Goal: Information Seeking & Learning: Learn about a topic

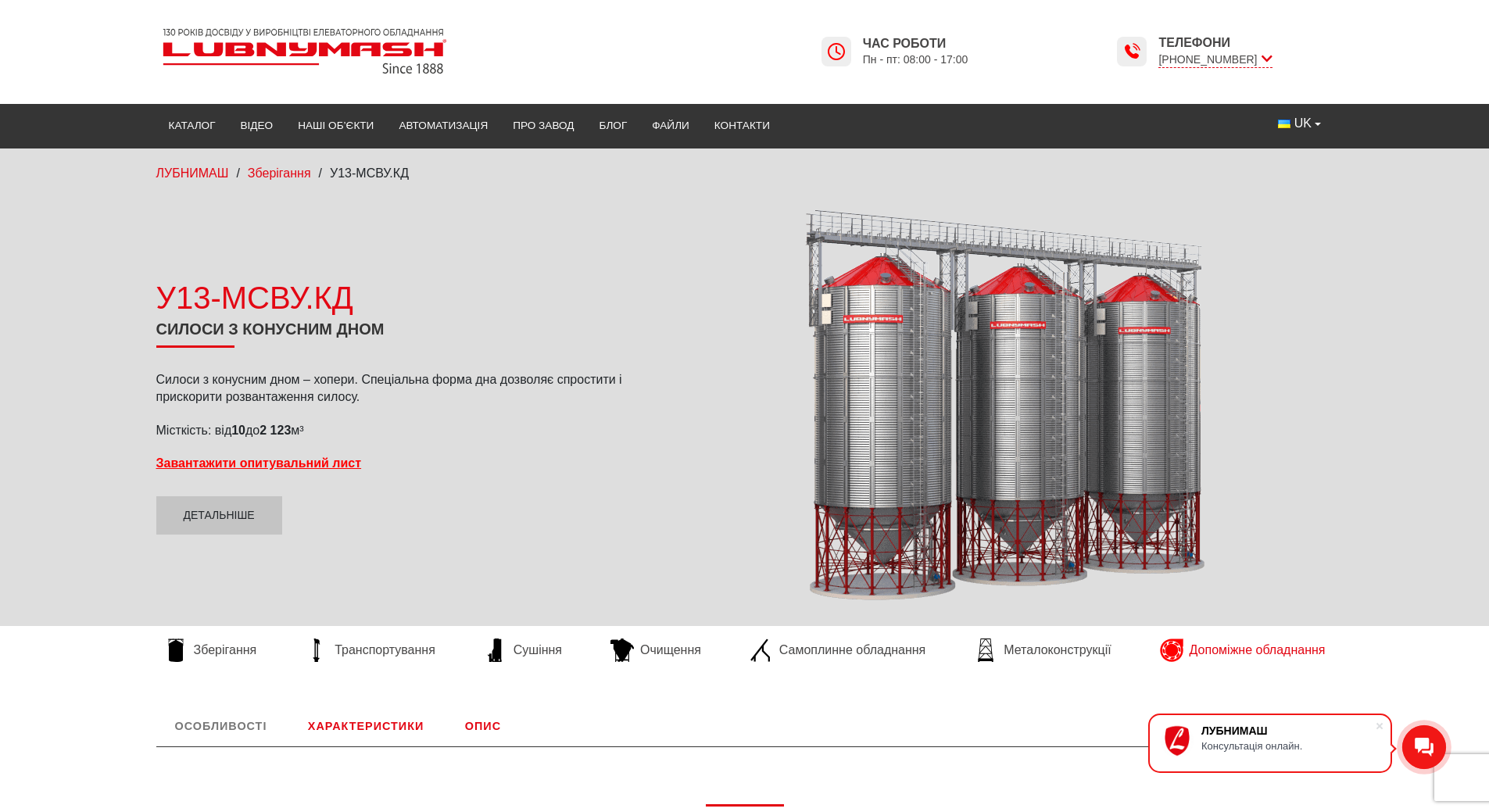
click at [1239, 644] on span "Допоміжне обладнання" at bounding box center [1257, 650] width 136 height 17
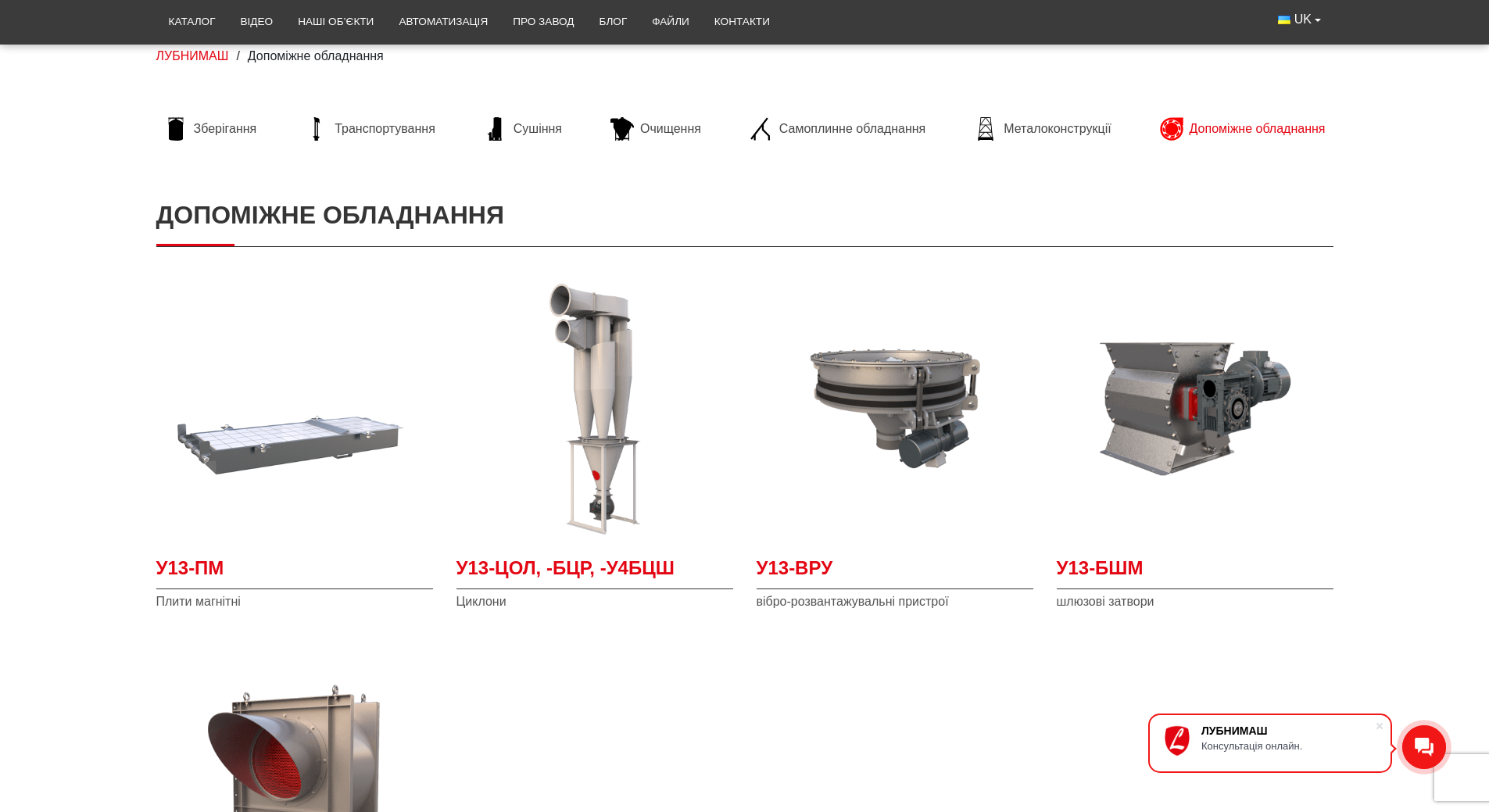
scroll to position [78, 0]
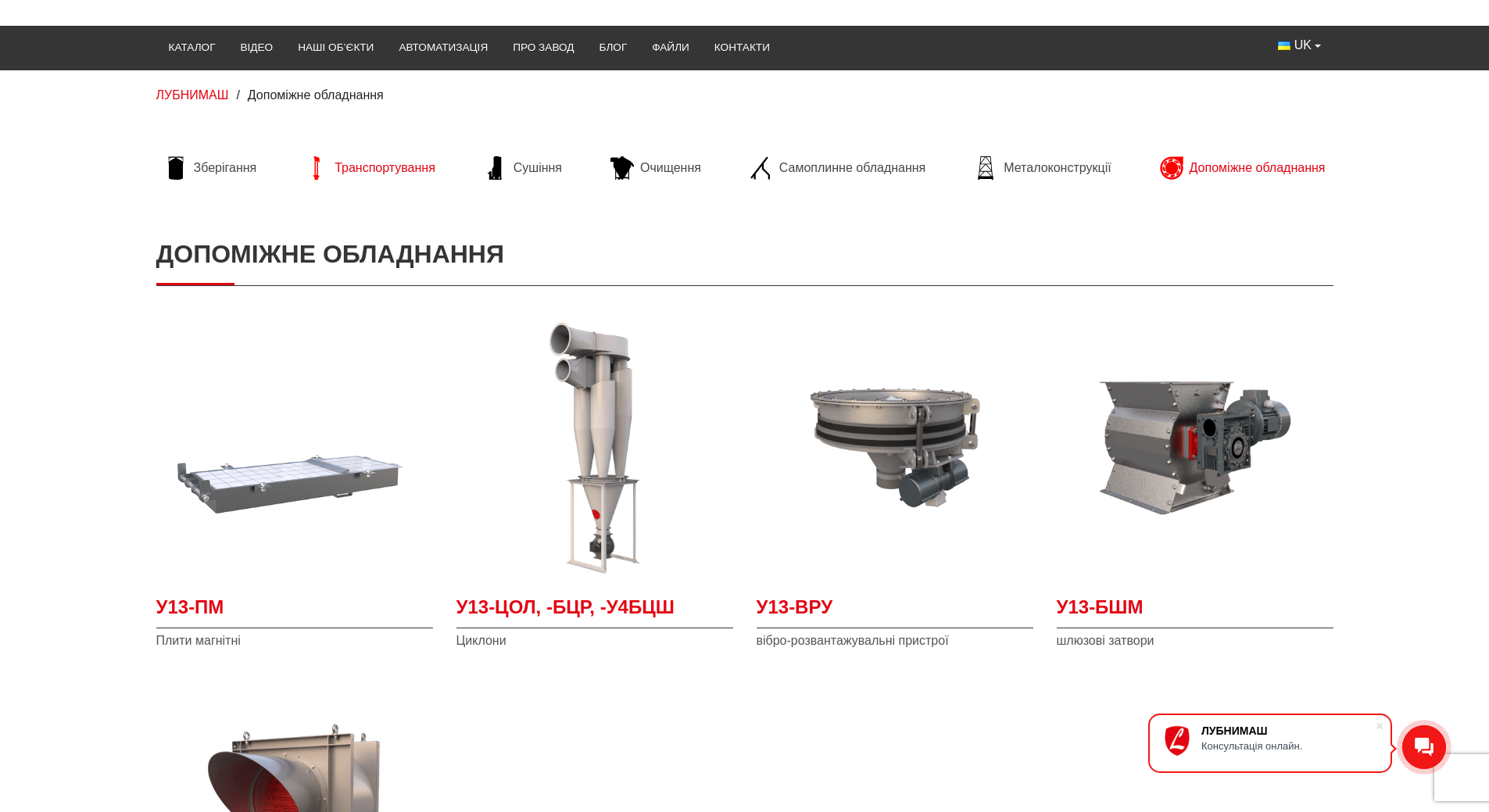
click at [396, 164] on span "Транспортування" at bounding box center [385, 168] width 100 height 17
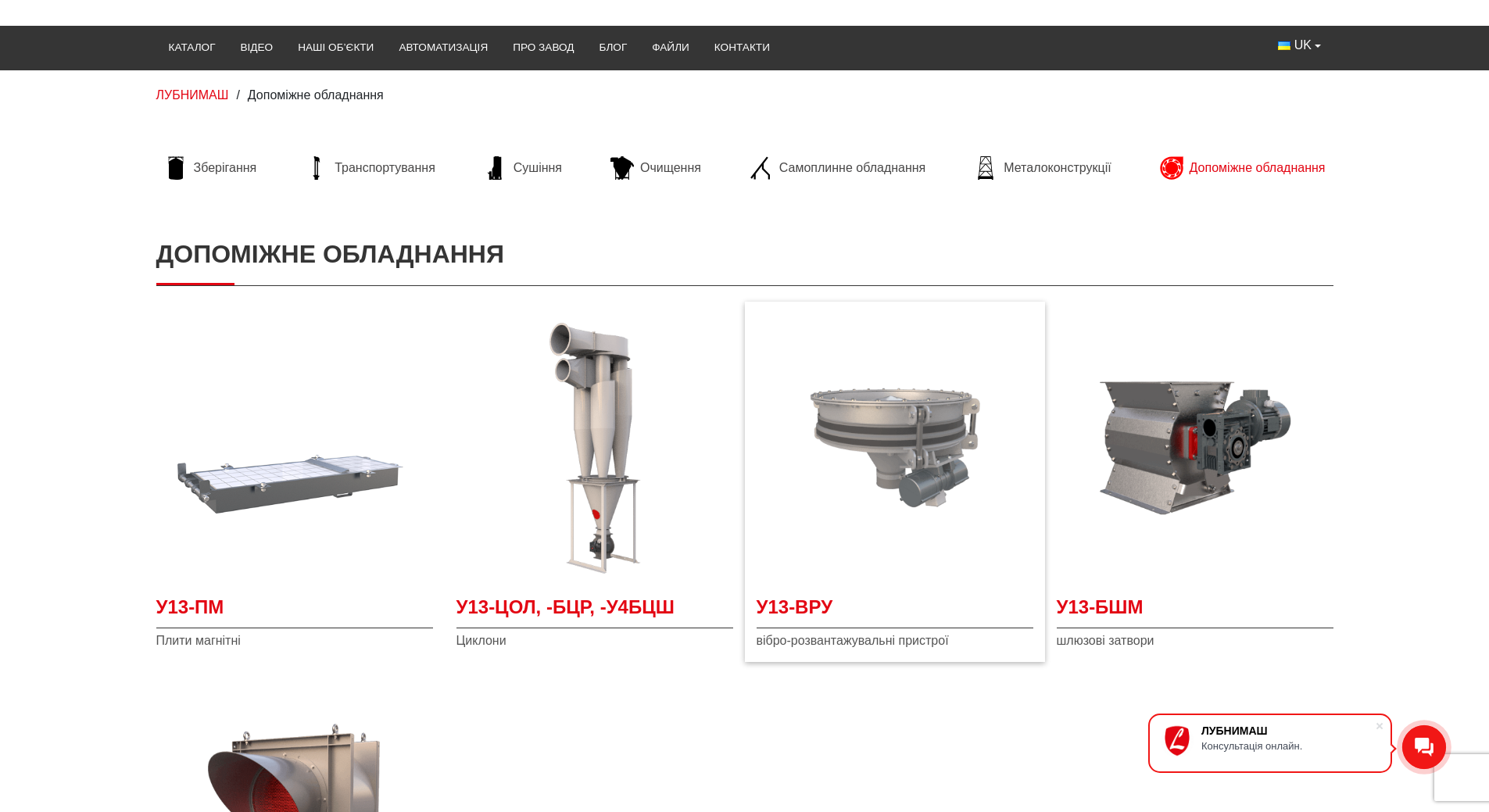
click at [899, 447] on img at bounding box center [895, 447] width 277 height 276
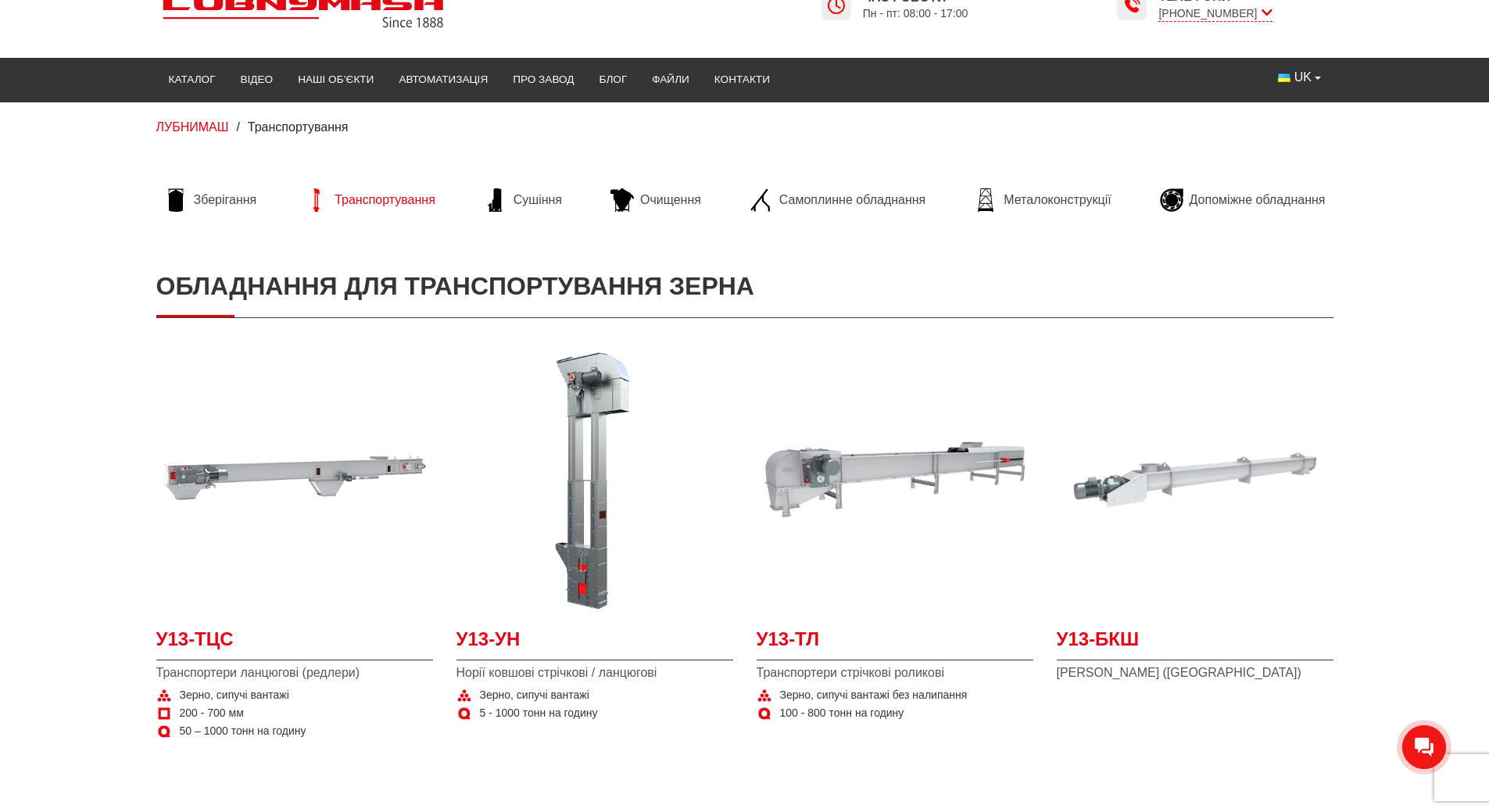
scroll to position [78, 0]
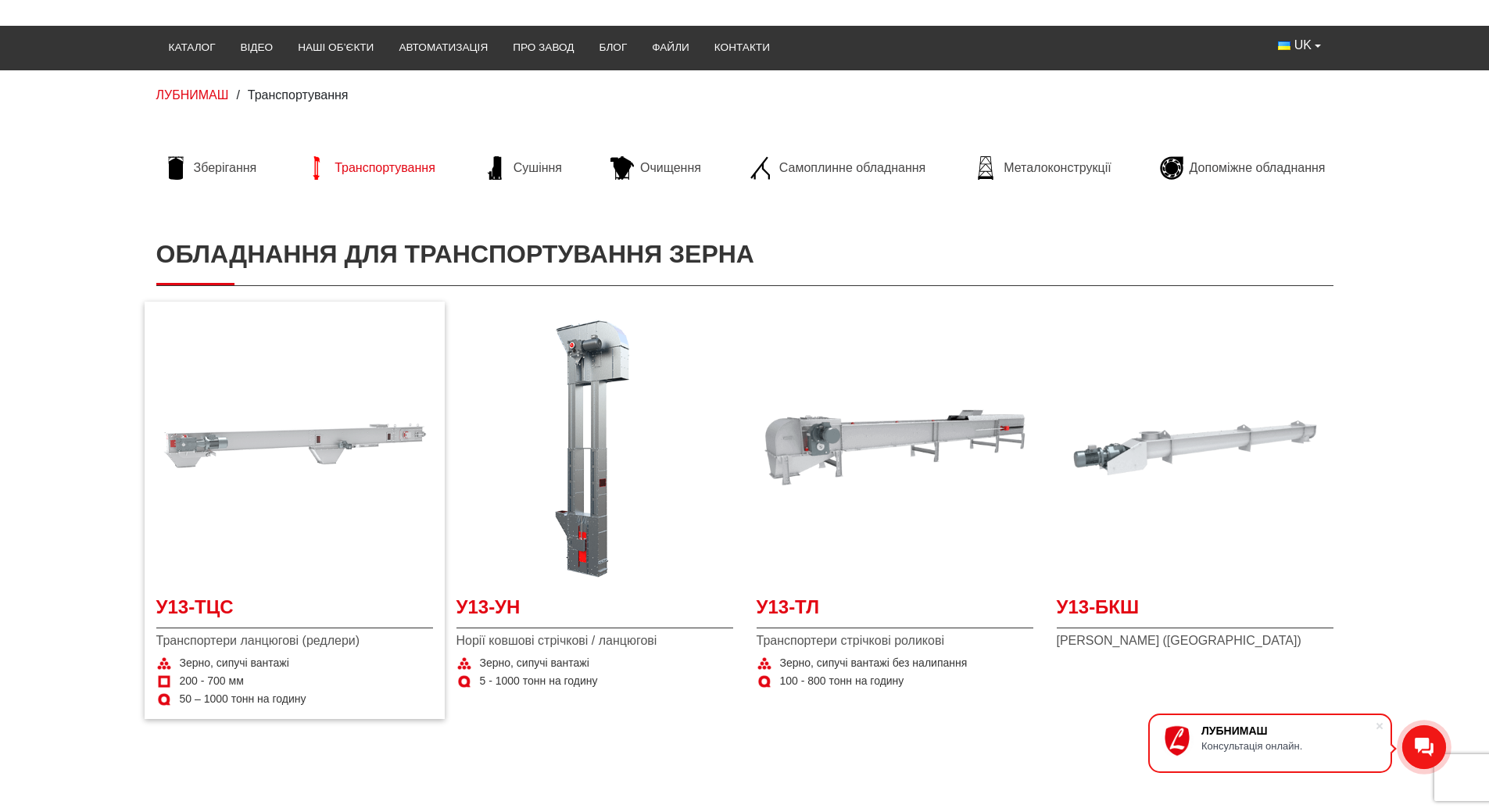
click at [322, 442] on img at bounding box center [295, 447] width 277 height 276
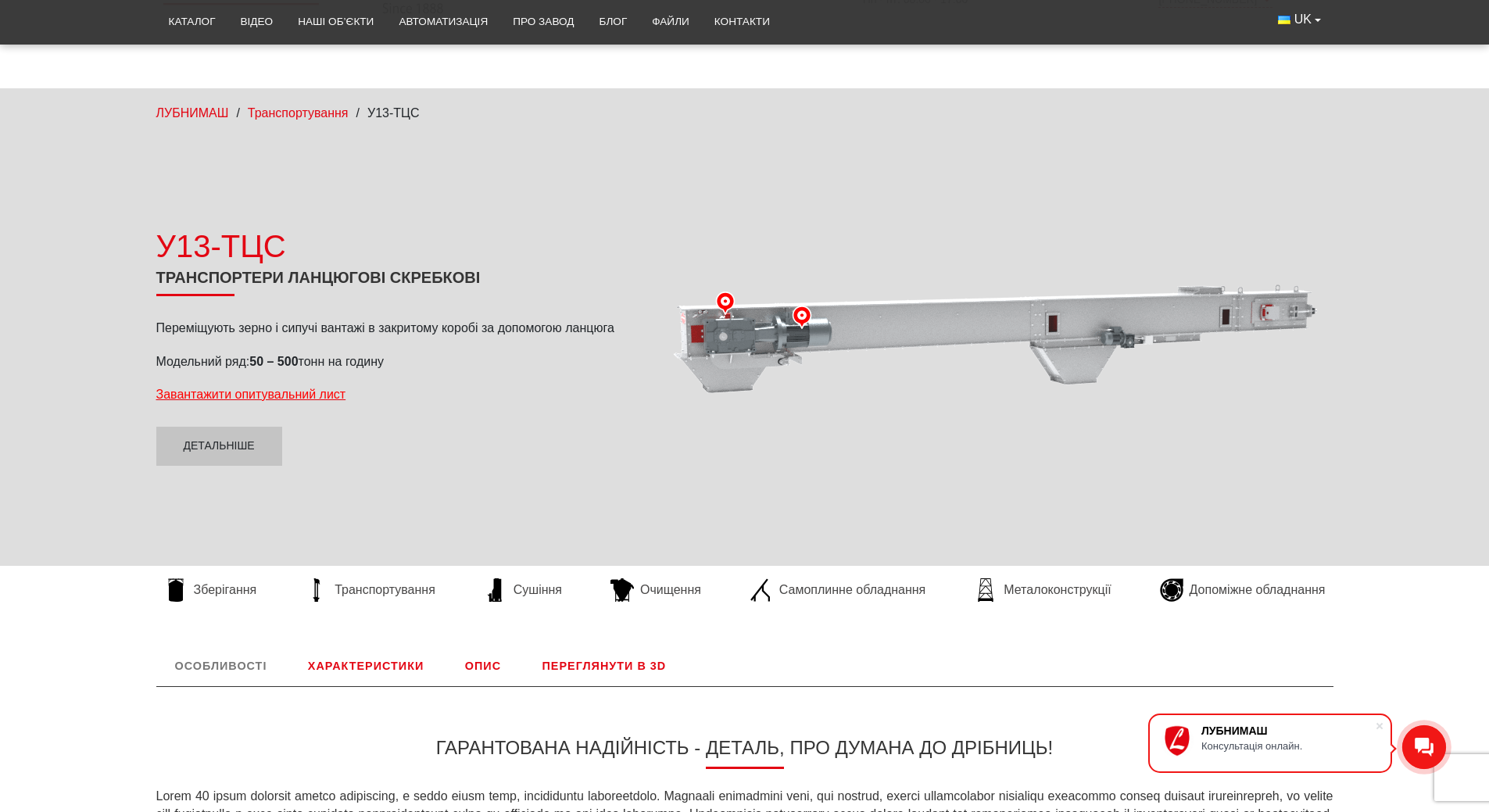
scroll to position [234, 0]
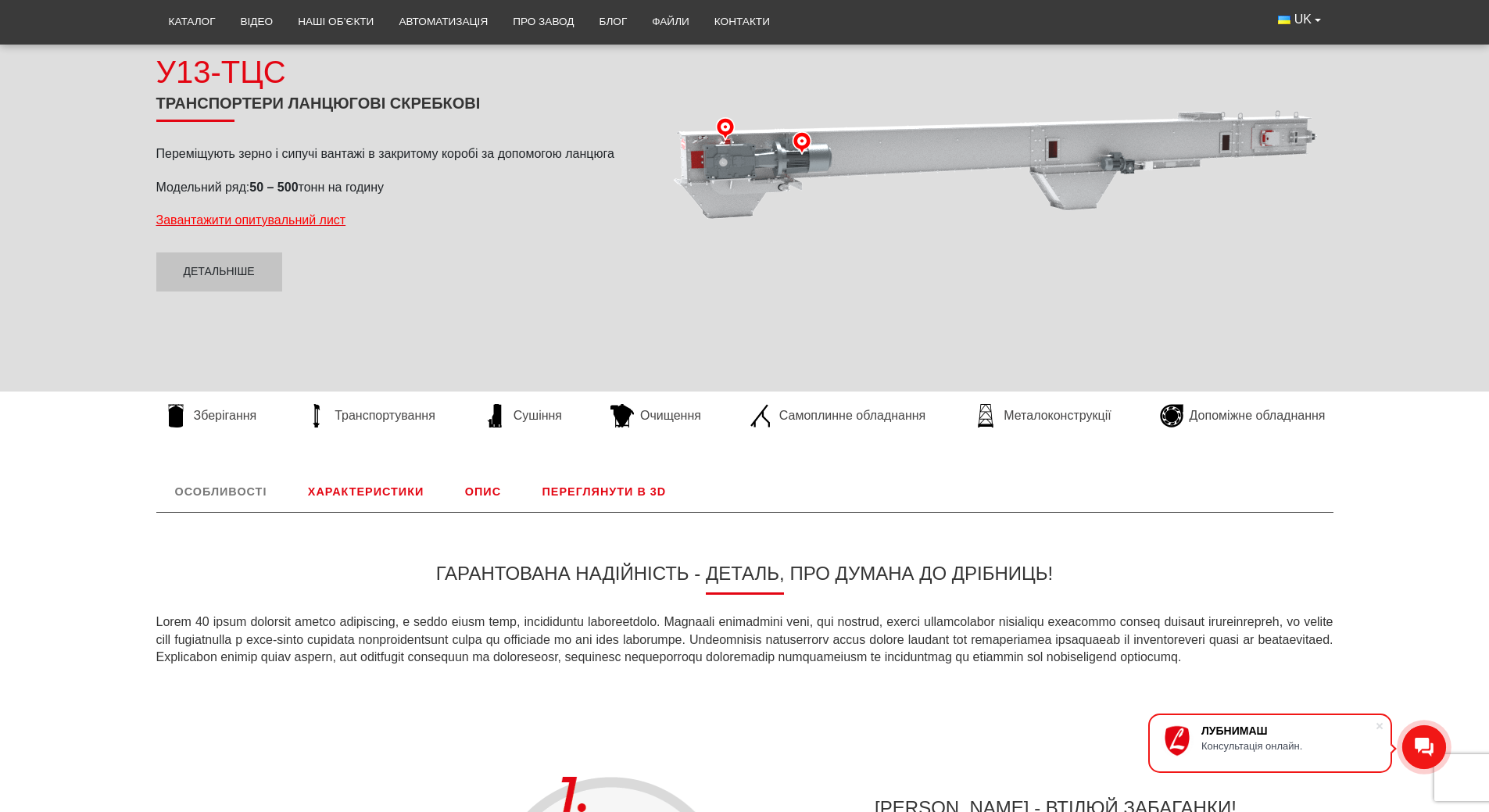
click at [623, 491] on link "Переглянути в 3D" at bounding box center [605, 491] width 161 height 40
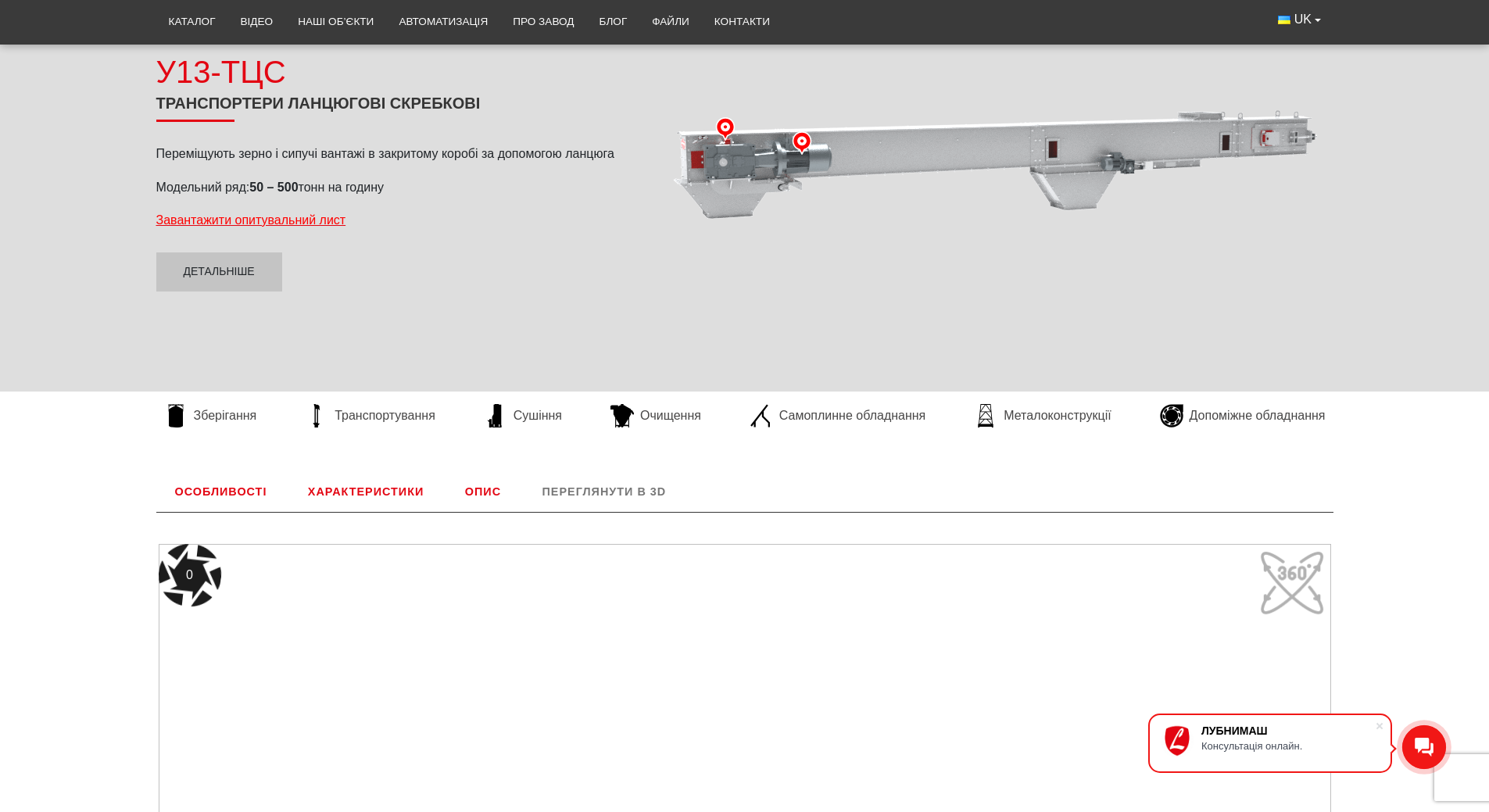
scroll to position [651, 0]
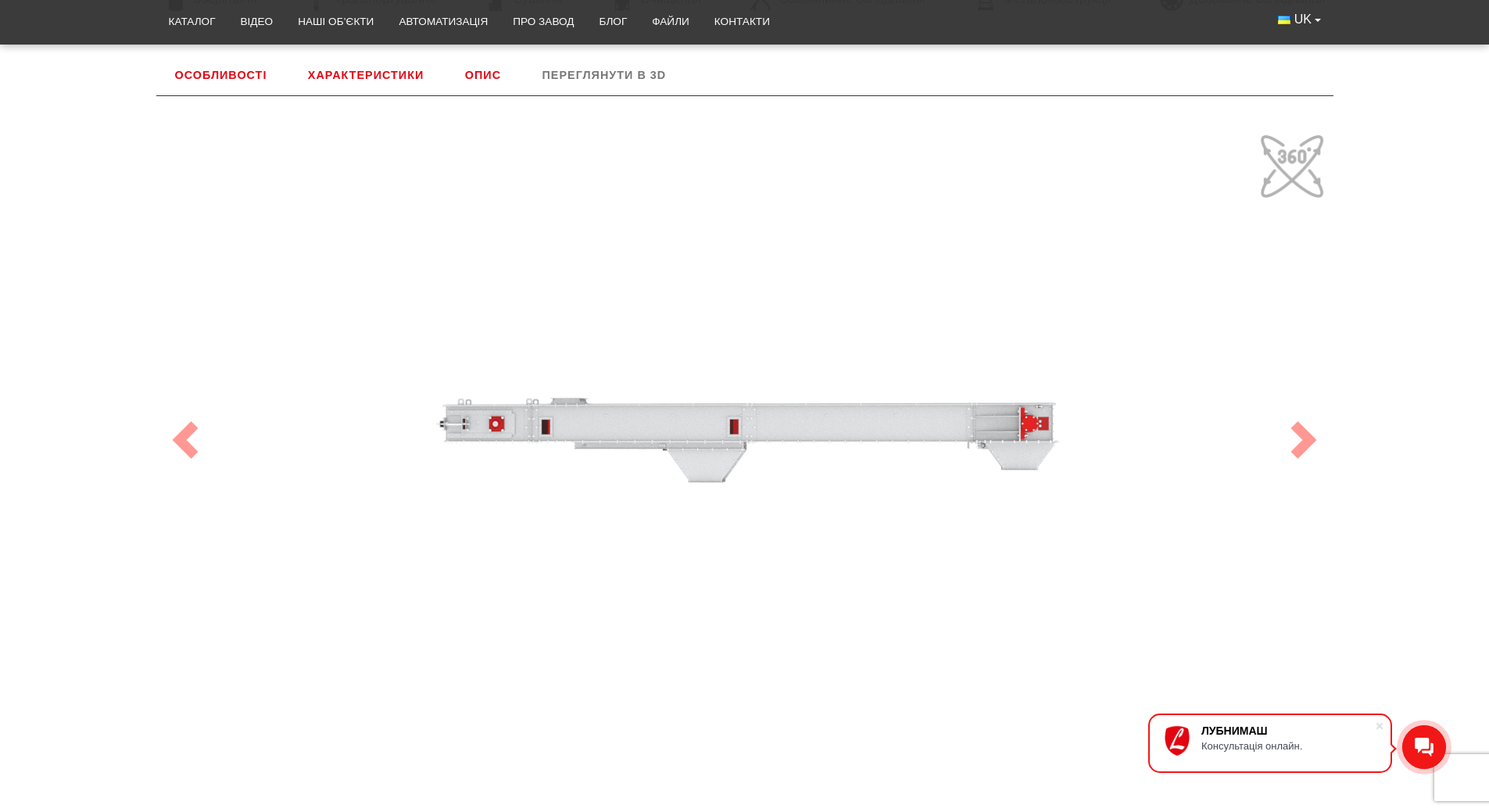
drag, startPoint x: 885, startPoint y: 437, endPoint x: 1060, endPoint y: 447, distance: 175.3
click at [1060, 447] on div "100" at bounding box center [744, 439] width 1172 height 625
click at [1310, 443] on span at bounding box center [1304, 440] width 38 height 38
click at [1300, 440] on span at bounding box center [1304, 440] width 38 height 38
click at [348, 66] on link "Характеристики" at bounding box center [366, 75] width 153 height 40
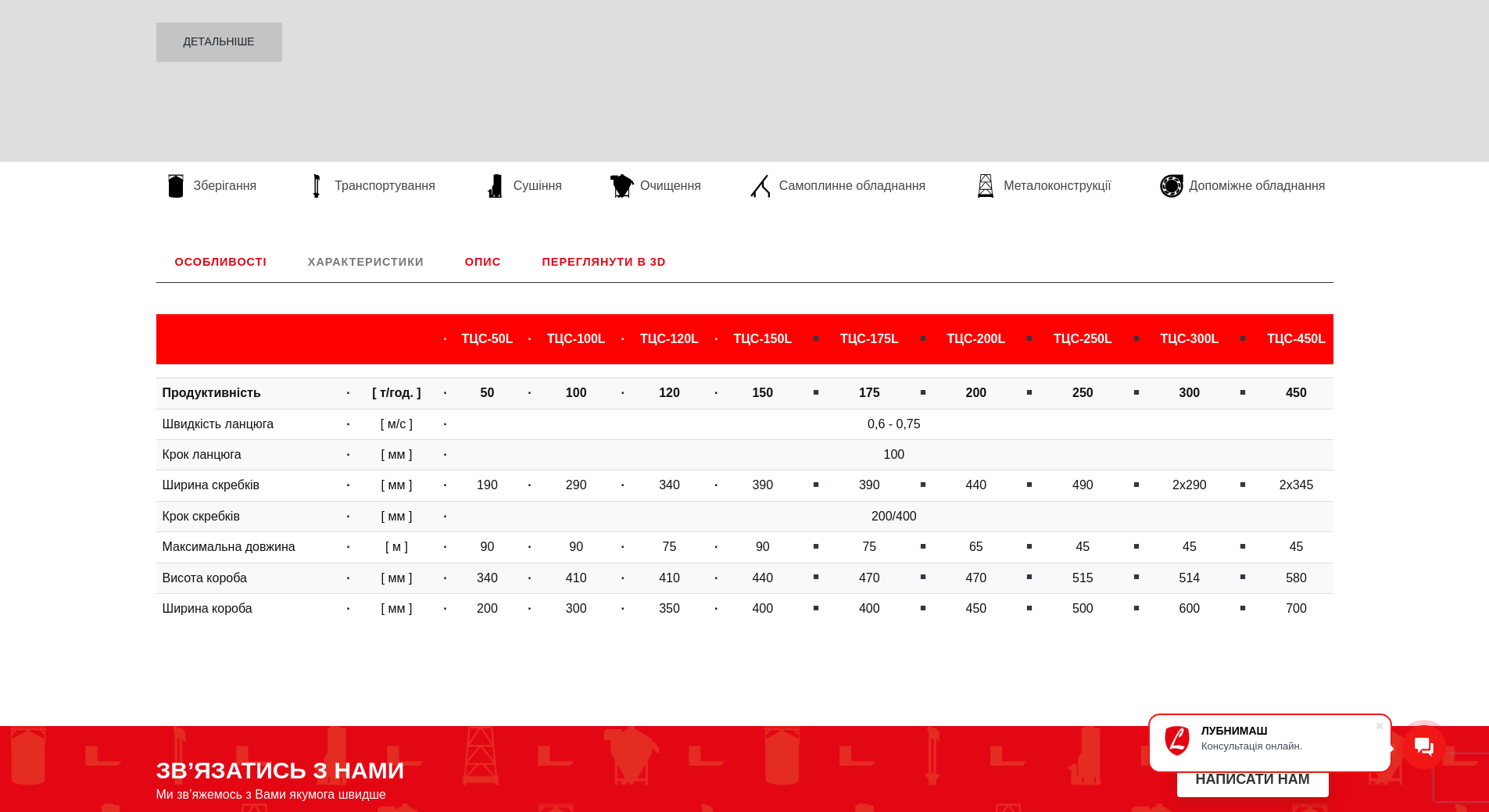
scroll to position [26, 0]
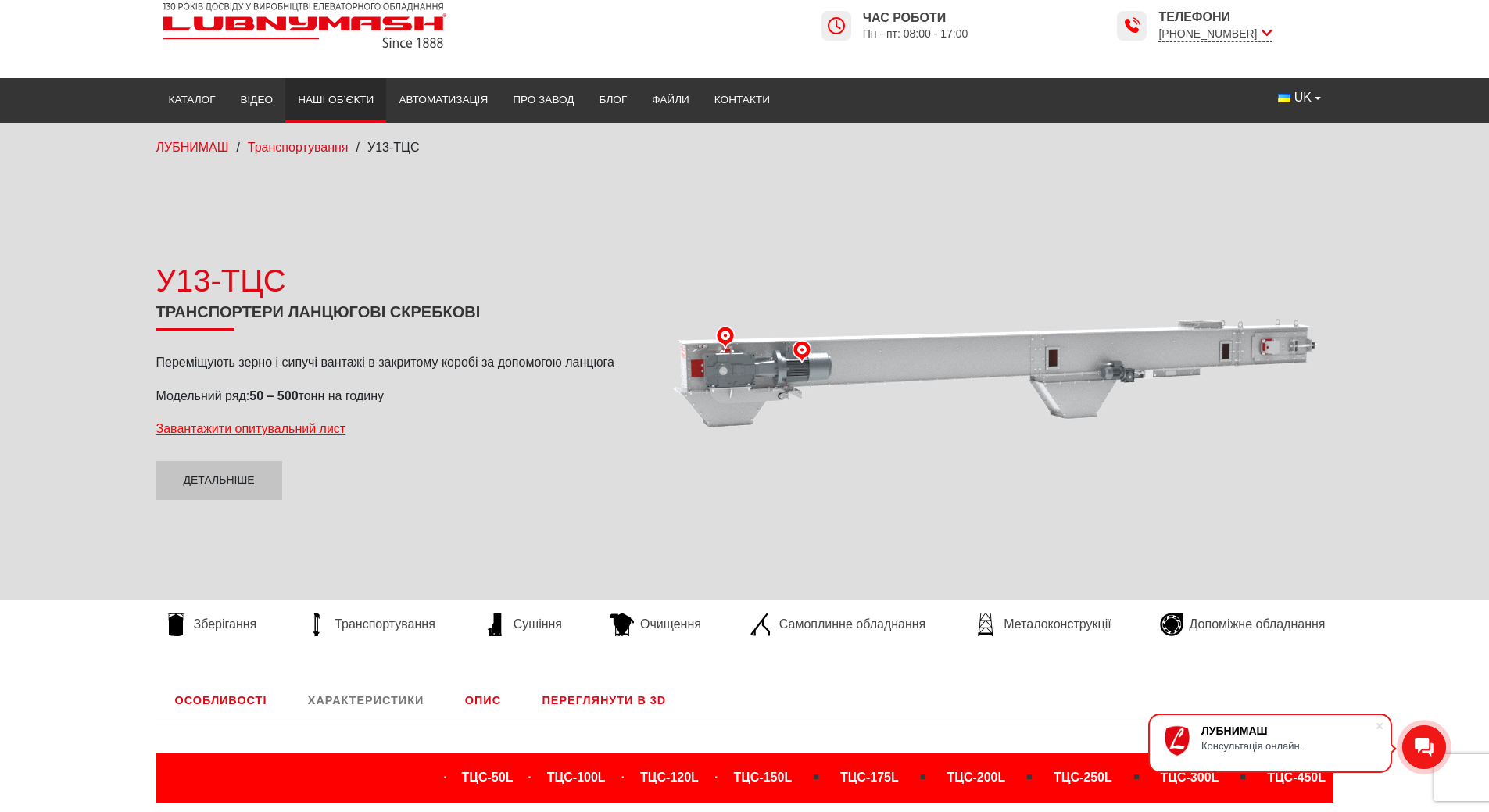
click at [349, 100] on link "Наші об’єкти" at bounding box center [335, 100] width 100 height 34
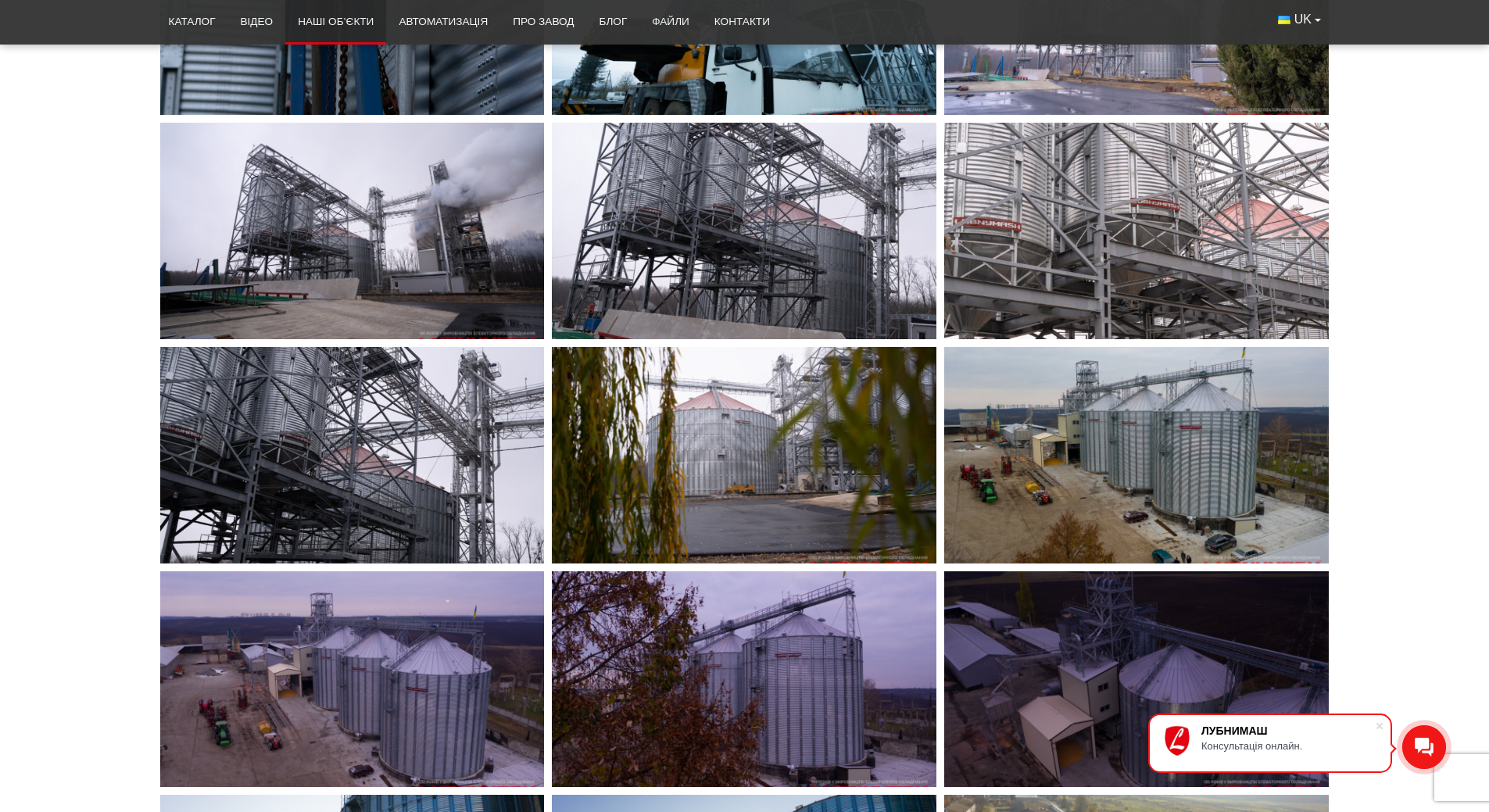
scroll to position [4218, 0]
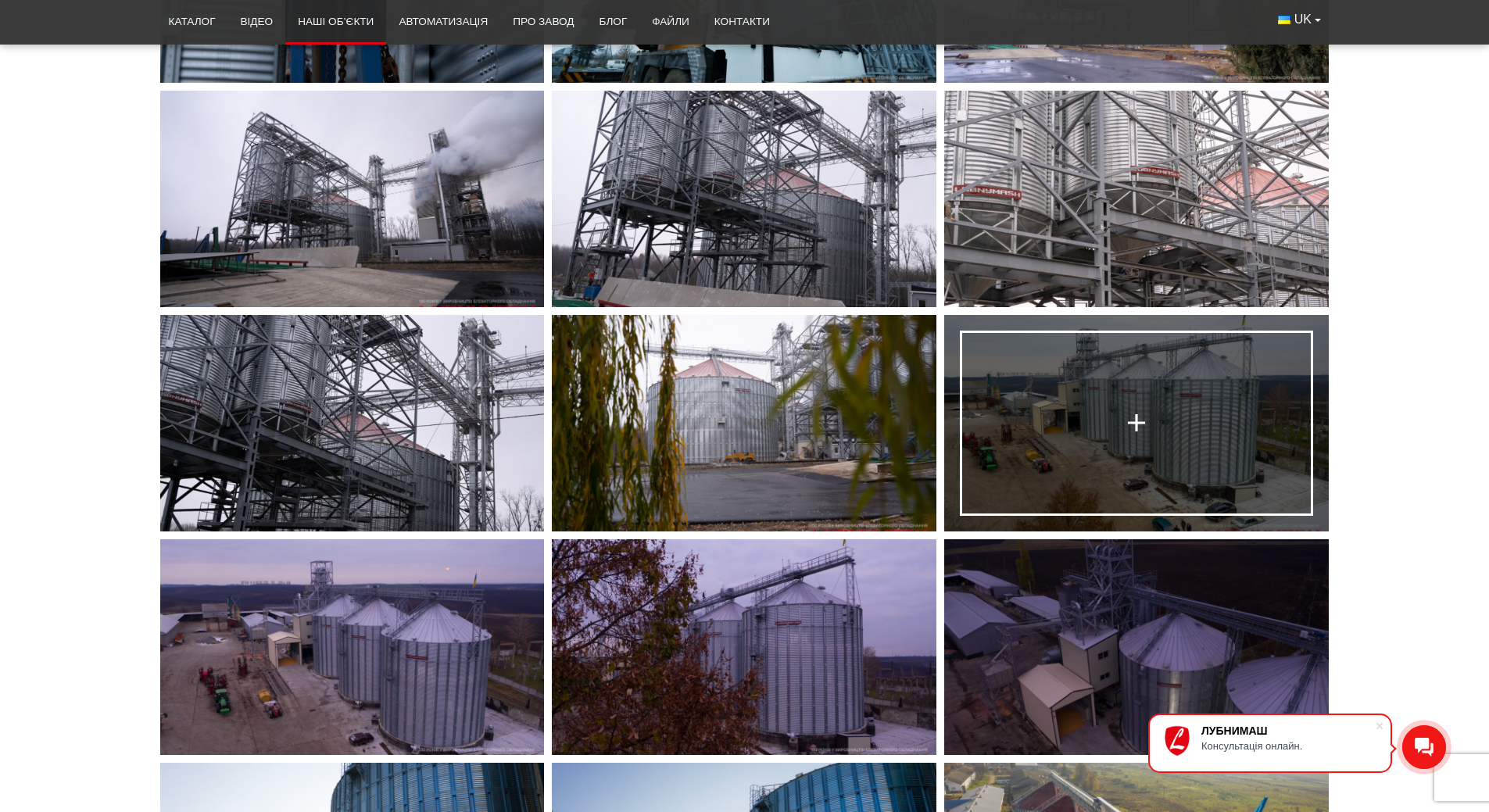
click at [1147, 420] on div at bounding box center [1136, 422] width 30 height 30
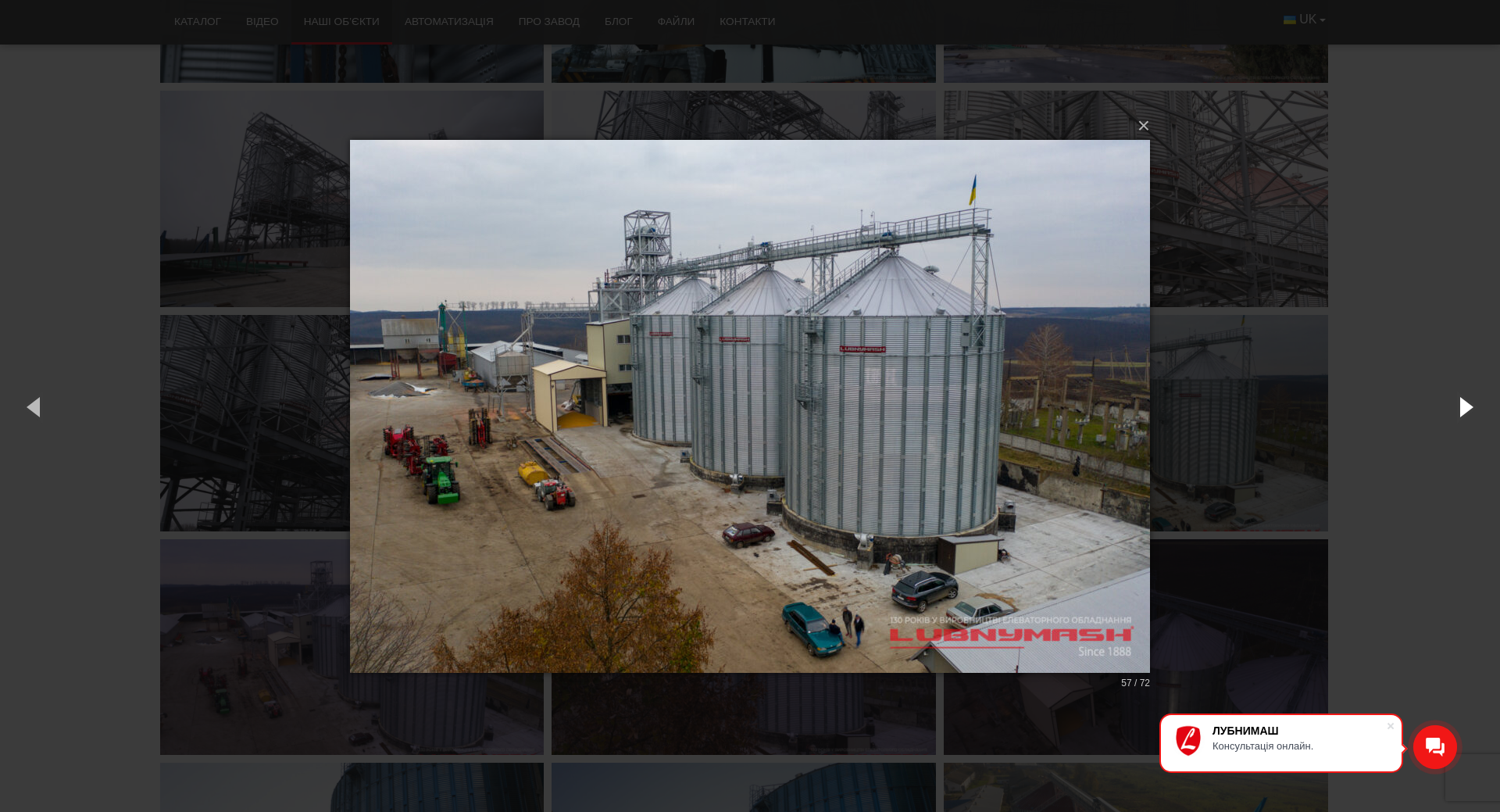
click at [1468, 402] on button "button" at bounding box center [1465, 406] width 70 height 86
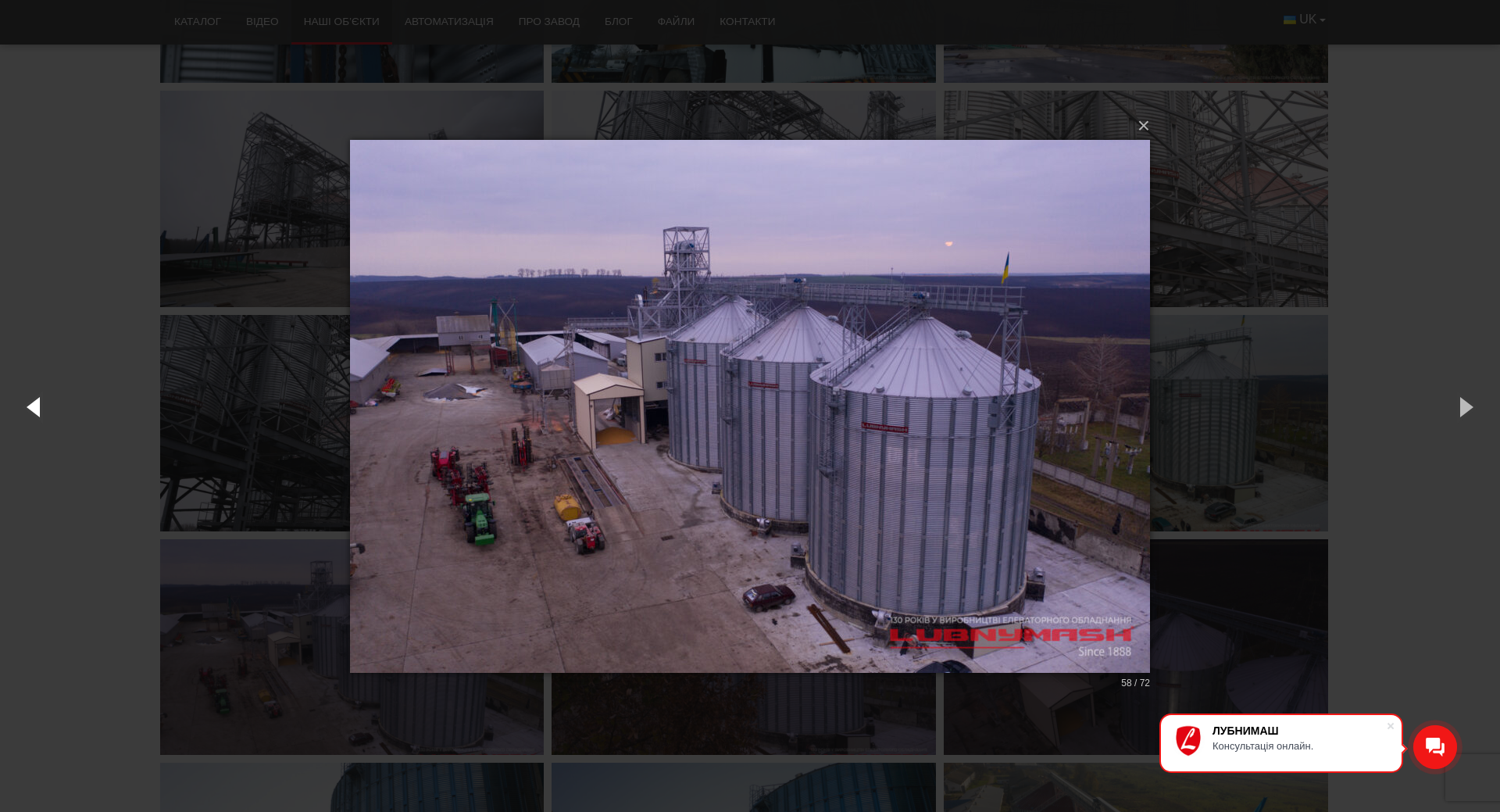
click at [33, 408] on button "button" at bounding box center [35, 406] width 70 height 86
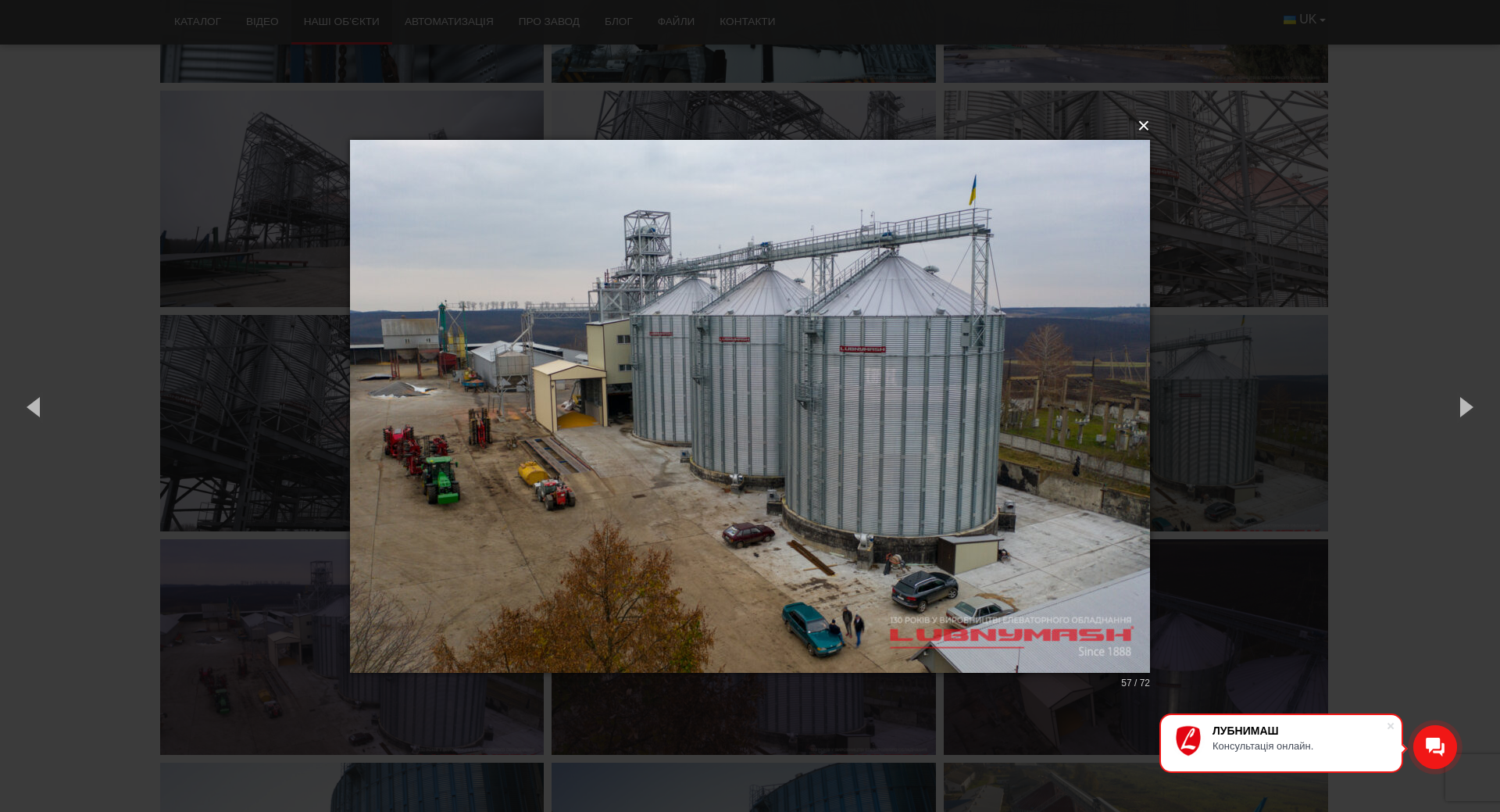
click at [1143, 130] on button "×" at bounding box center [755, 126] width 800 height 34
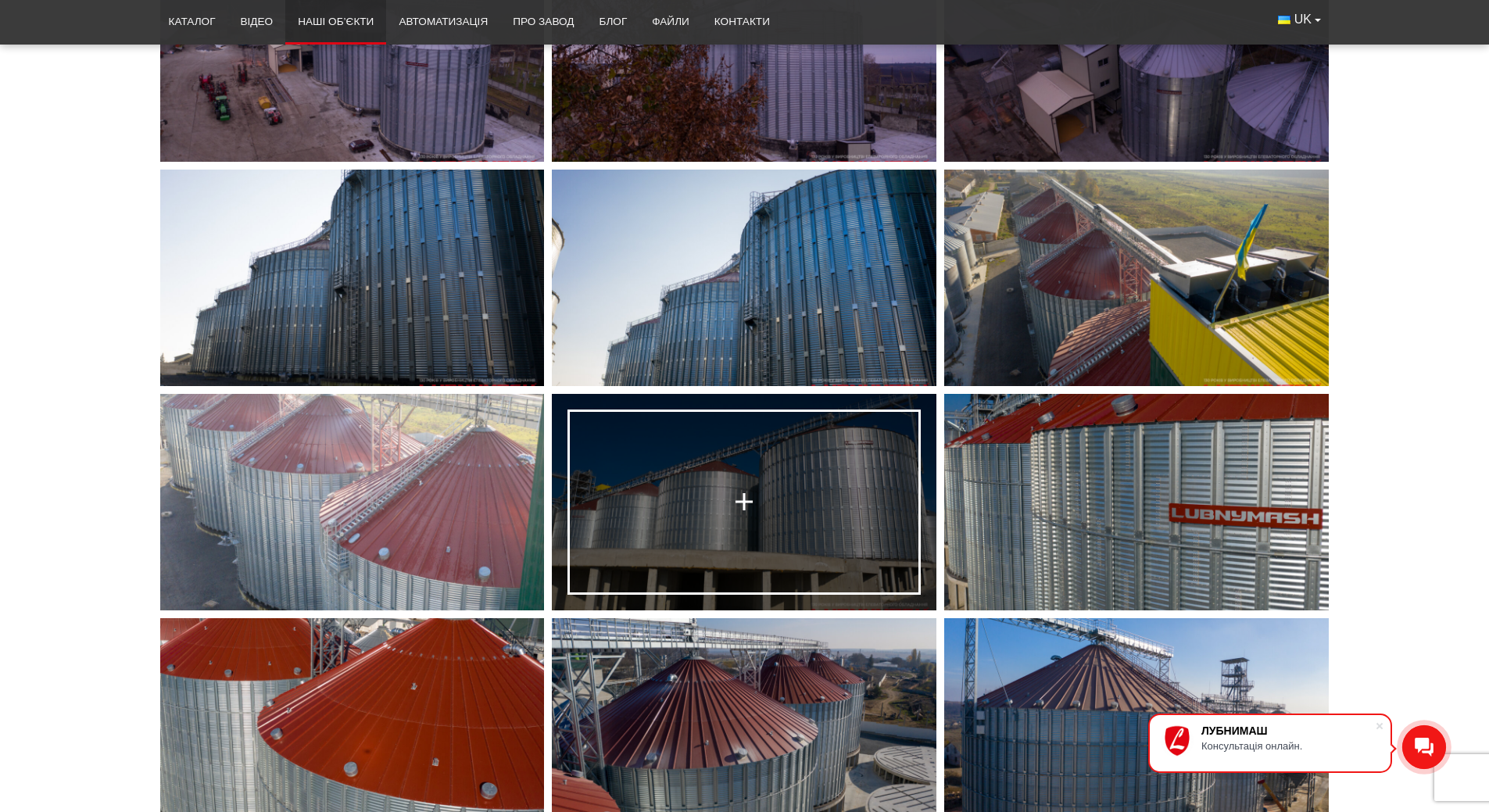
scroll to position [4844, 0]
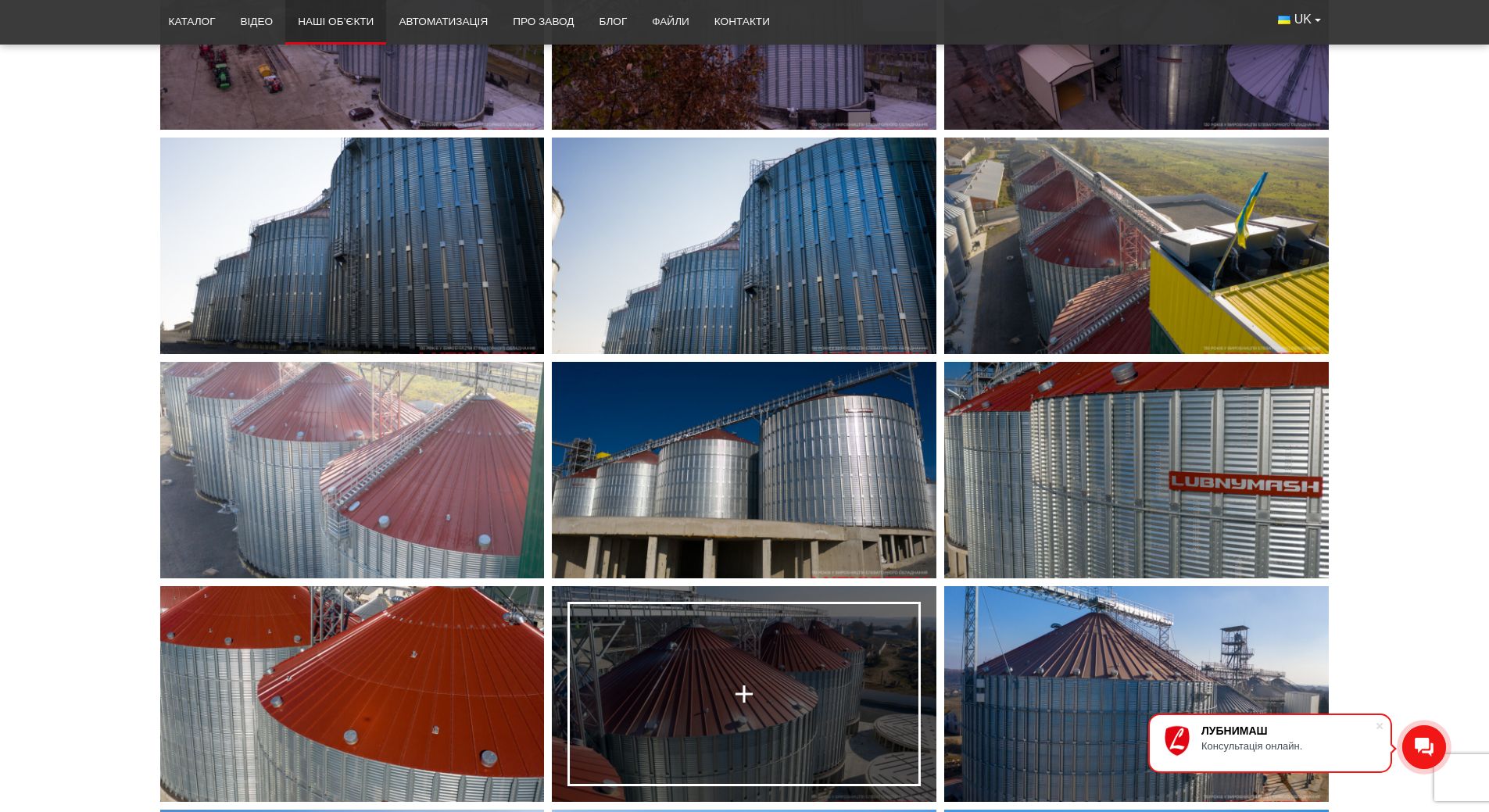
click at [738, 655] on link at bounding box center [744, 694] width 385 height 216
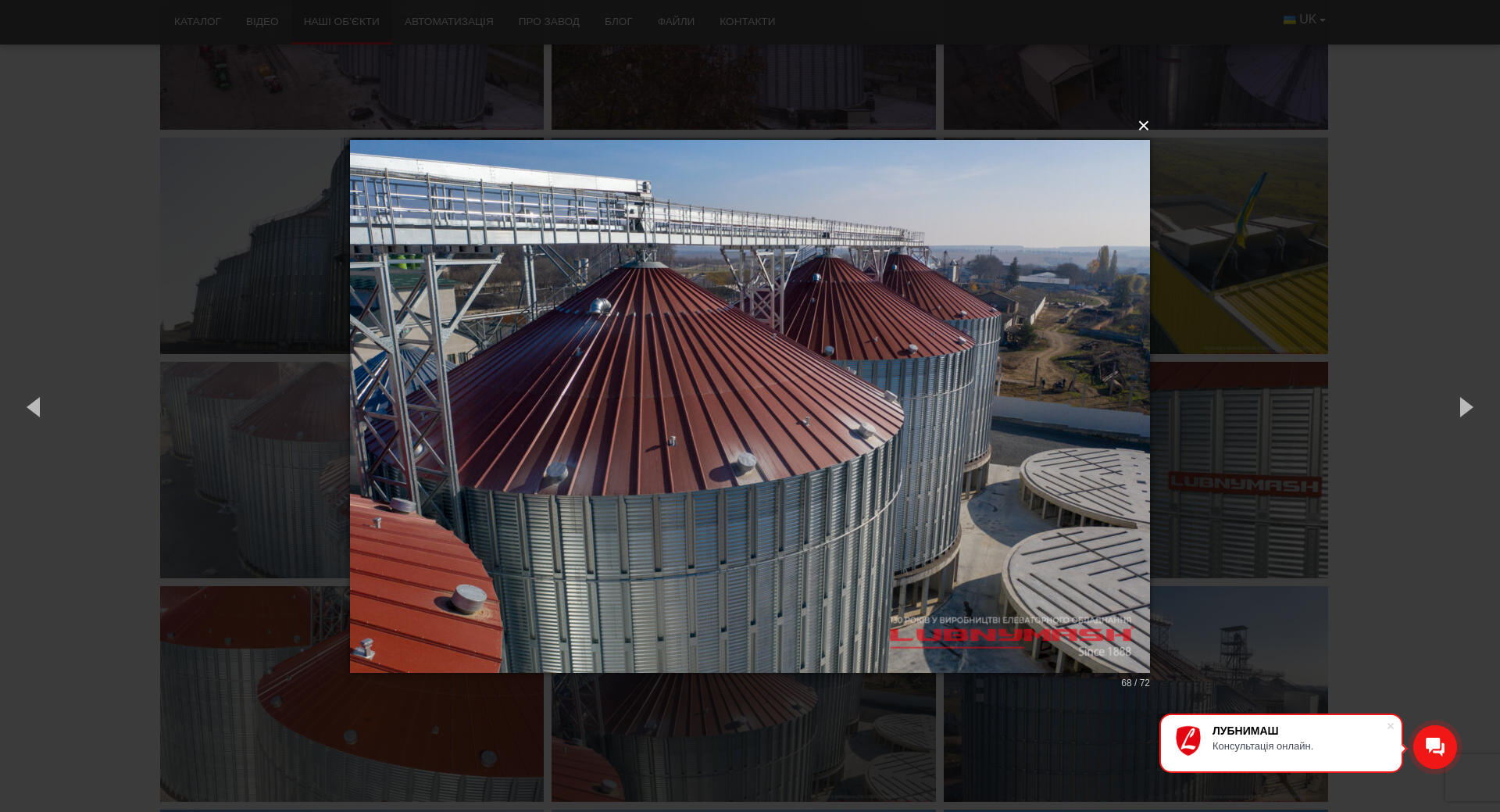
click at [1144, 128] on button "×" at bounding box center [755, 126] width 800 height 34
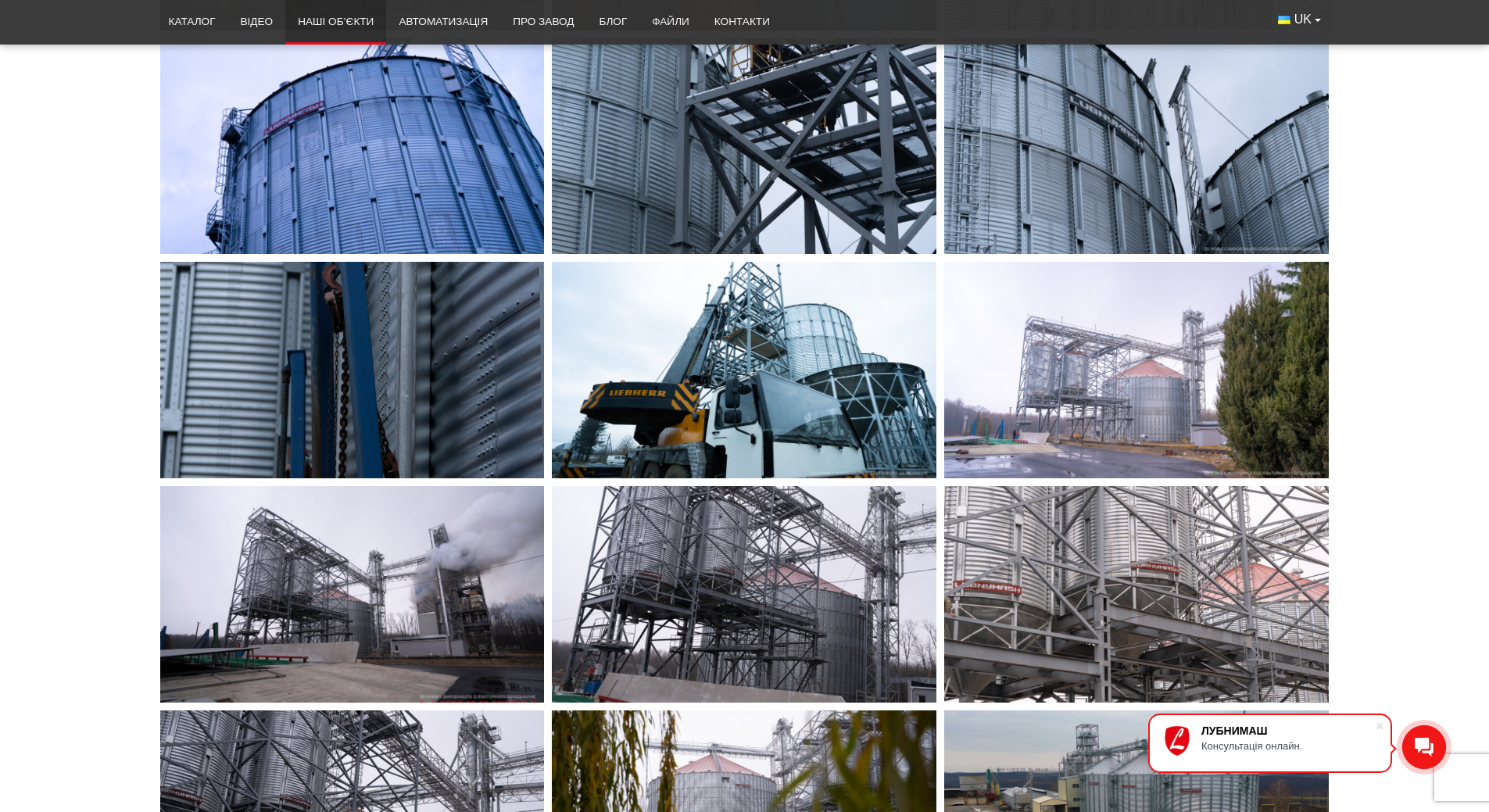
scroll to position [3749, 0]
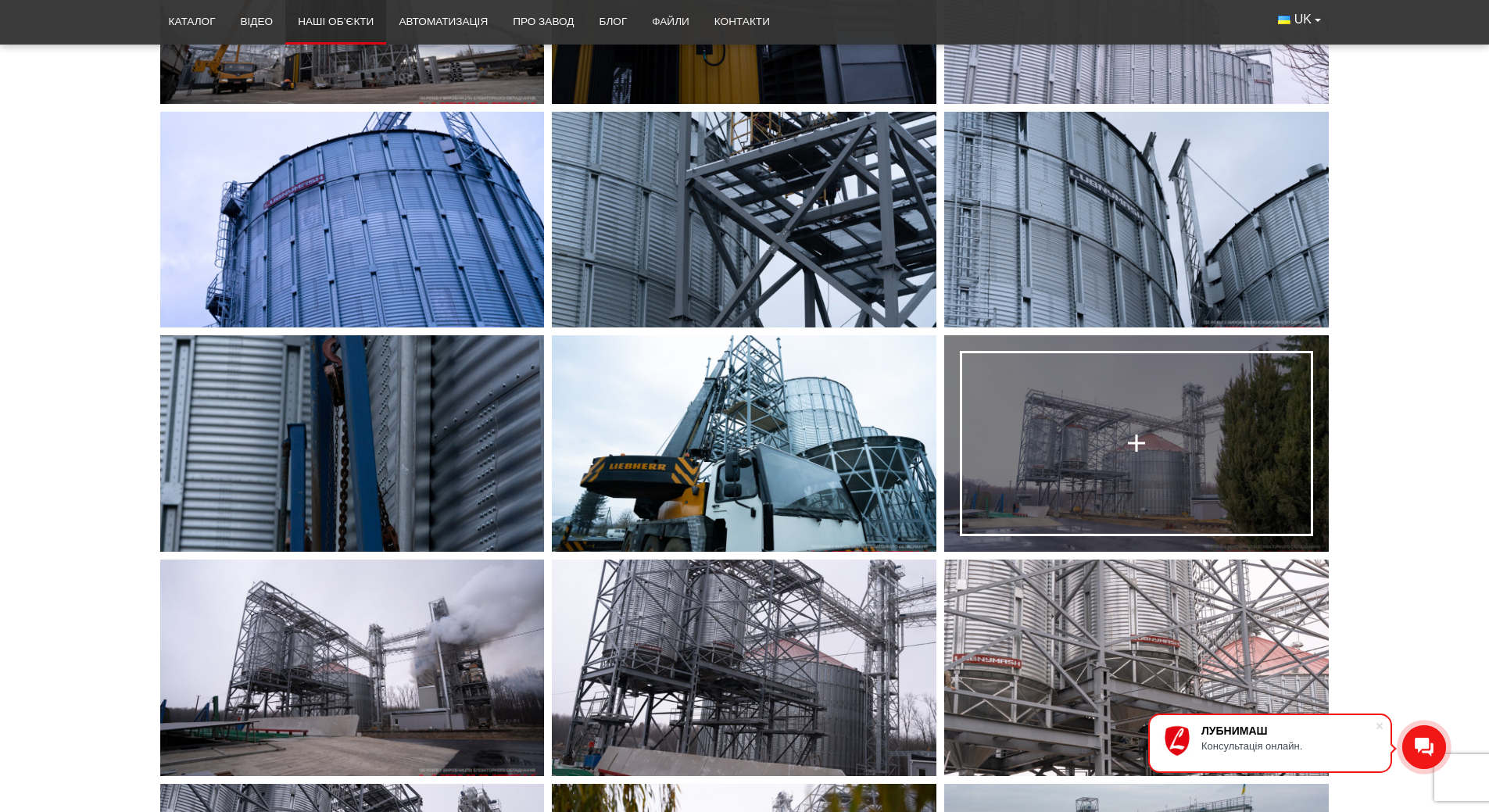
click at [1134, 442] on div at bounding box center [1136, 443] width 30 height 30
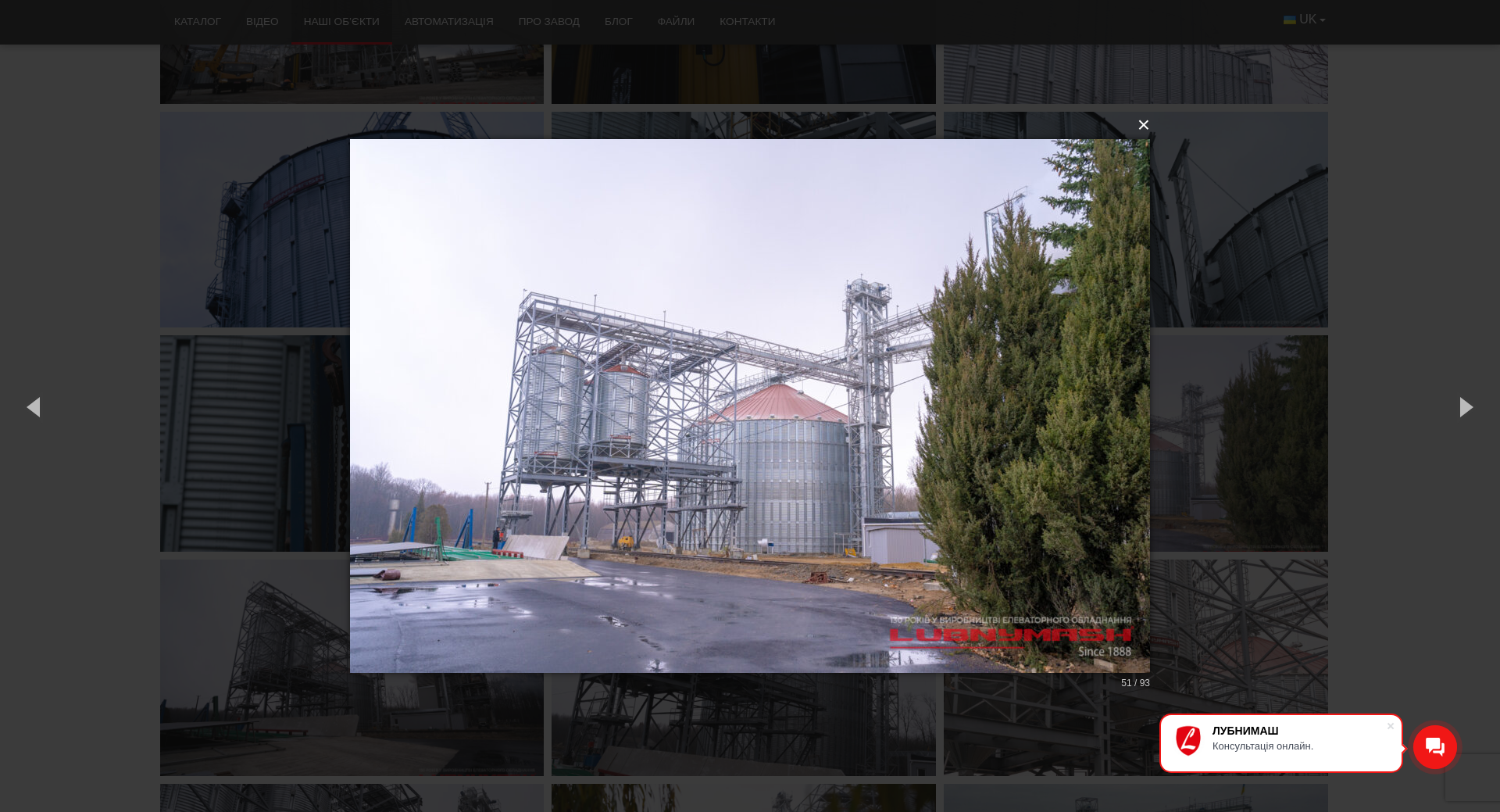
click at [1148, 124] on button "×" at bounding box center [755, 125] width 800 height 34
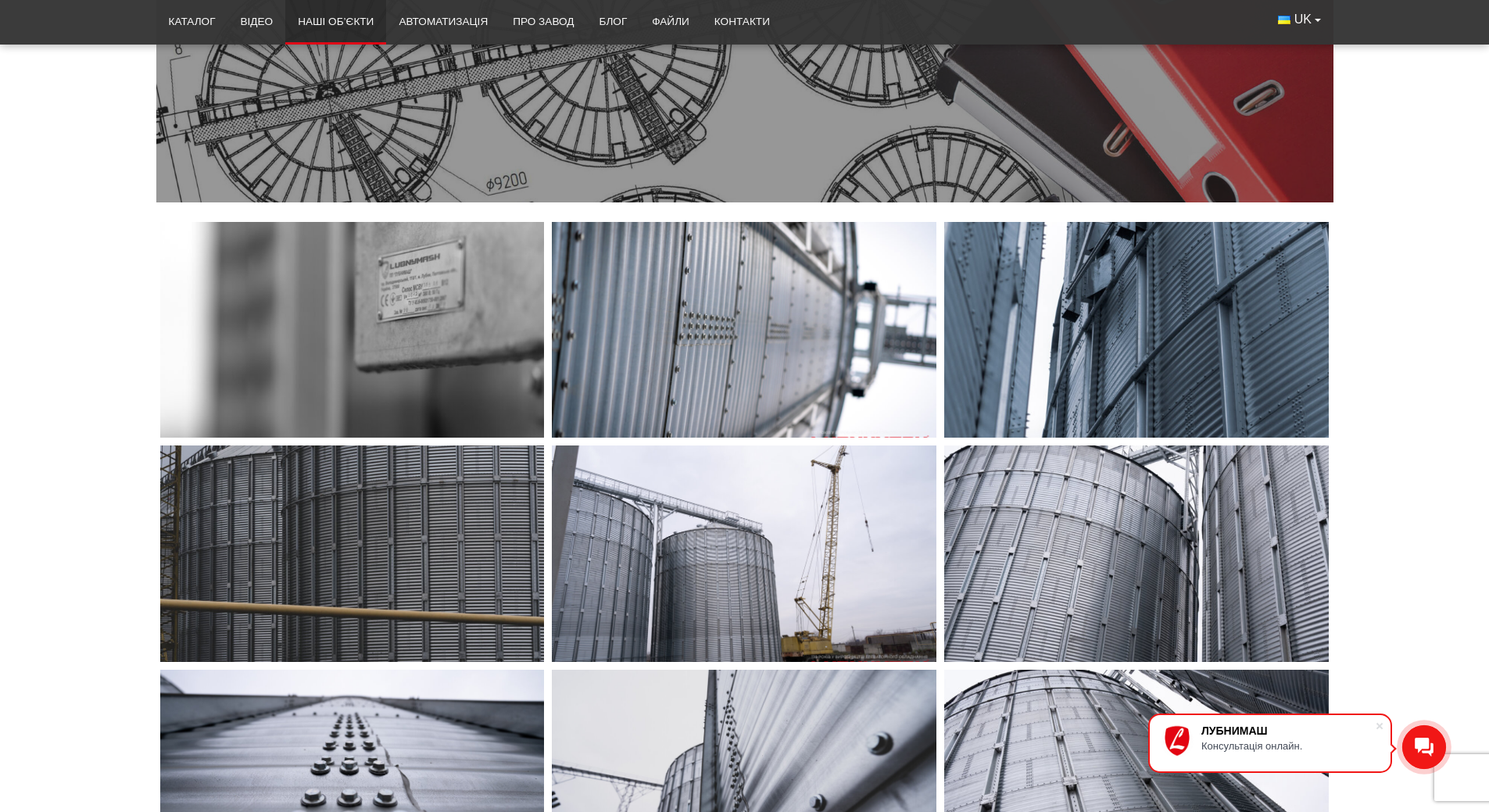
scroll to position [0, 0]
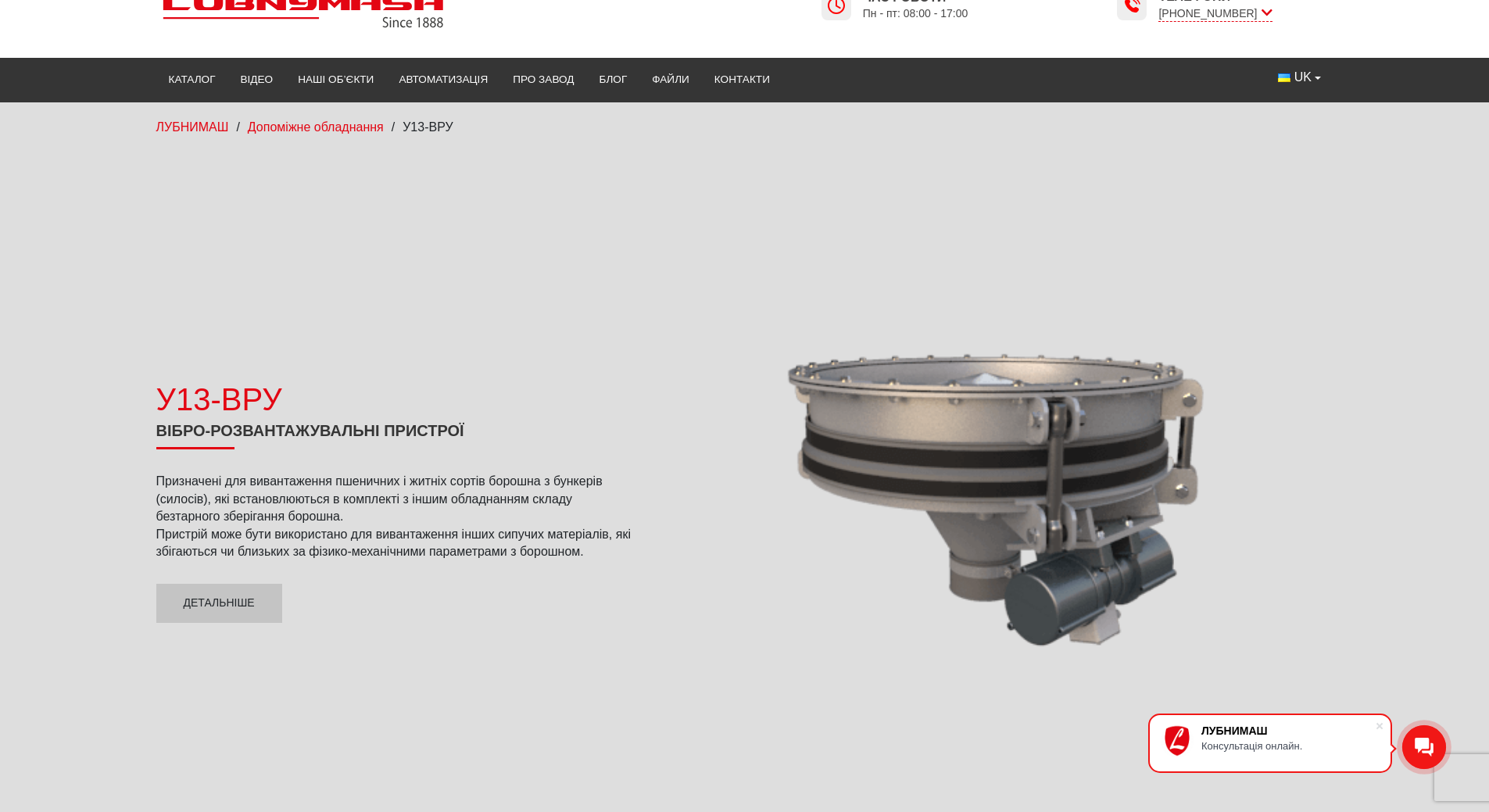
scroll to position [78, 0]
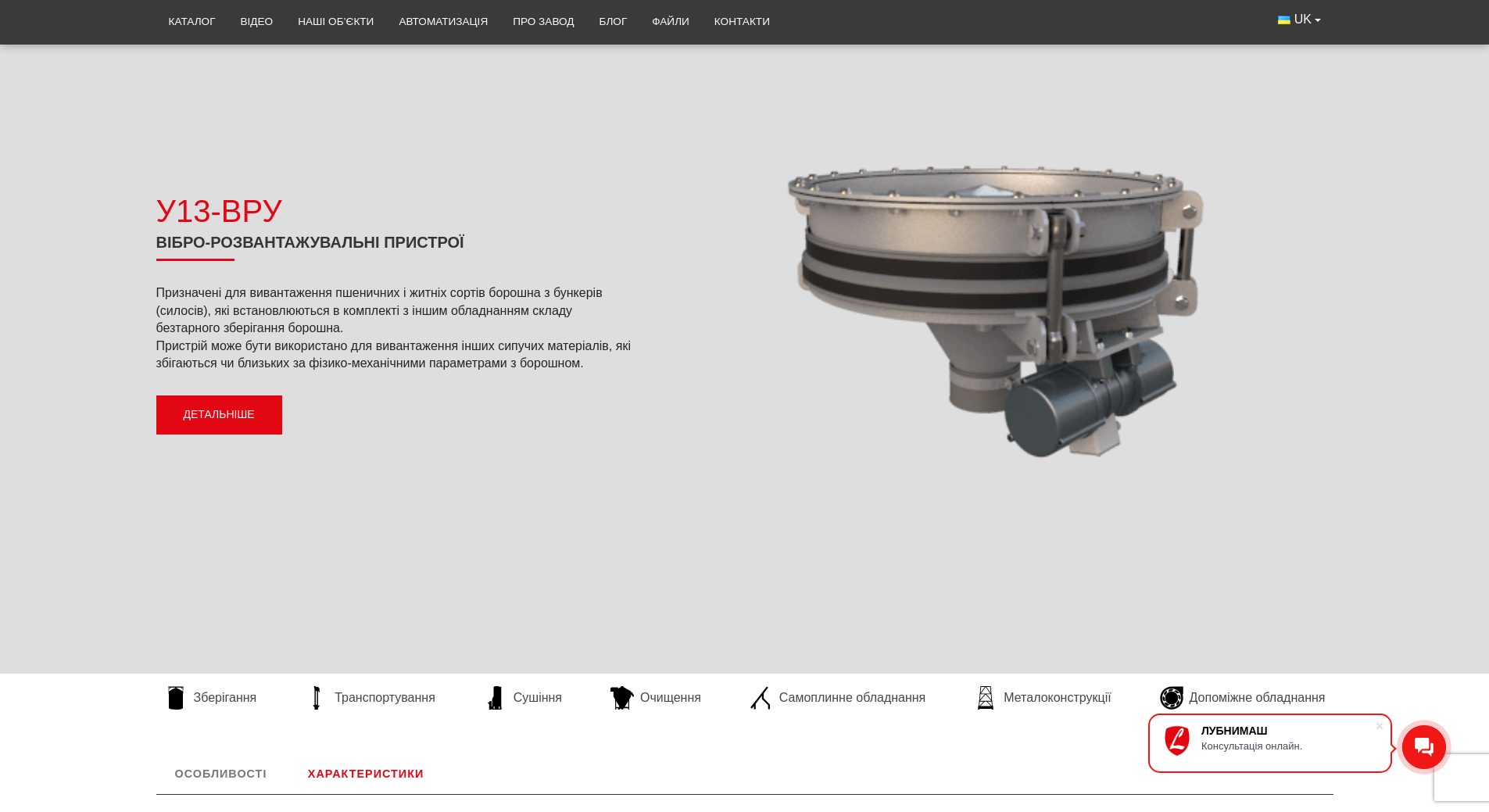
click at [234, 421] on link "Детальніше" at bounding box center [219, 415] width 126 height 39
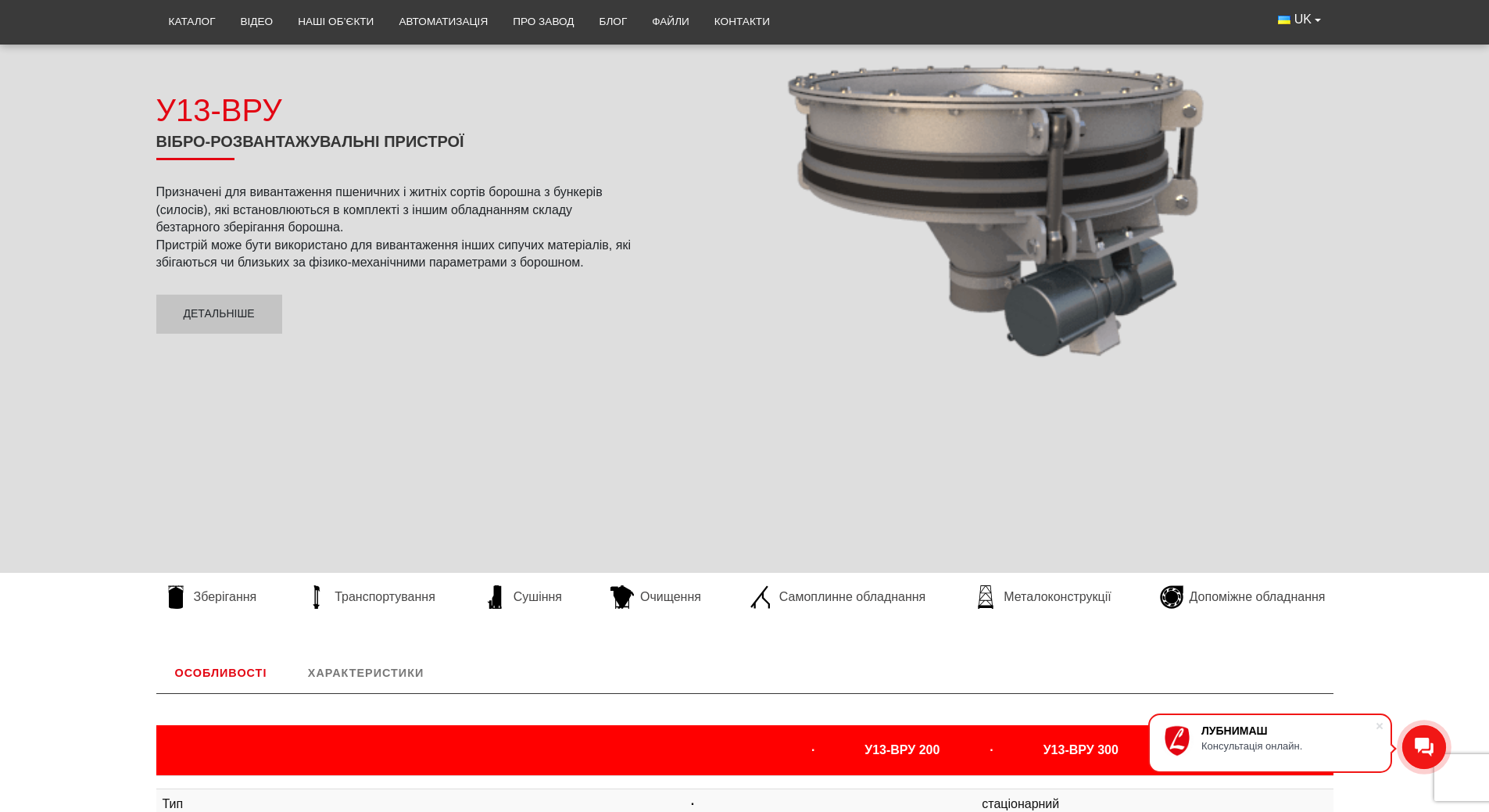
scroll to position [308, 0]
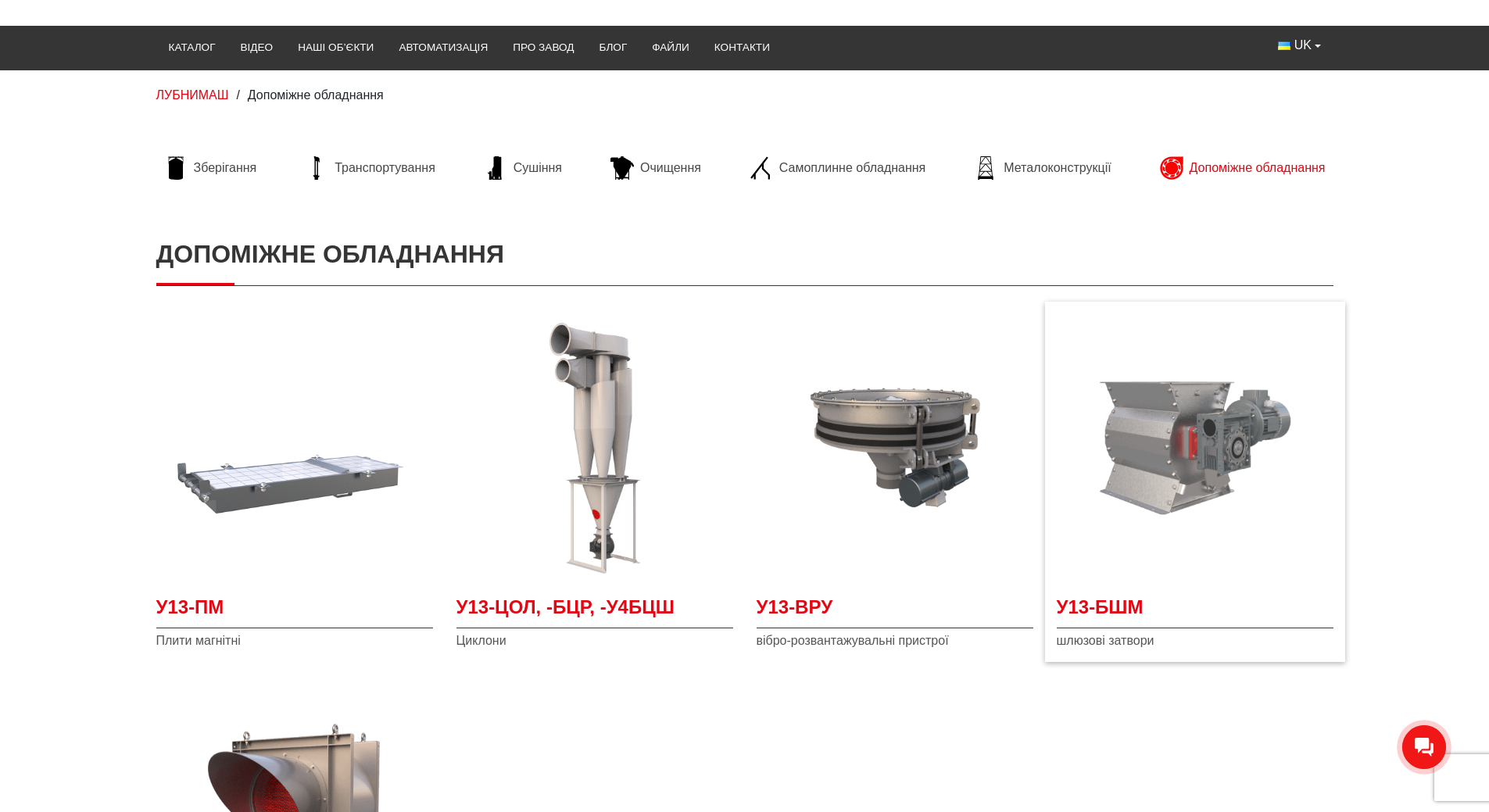
click at [1196, 460] on img at bounding box center [1194, 447] width 277 height 276
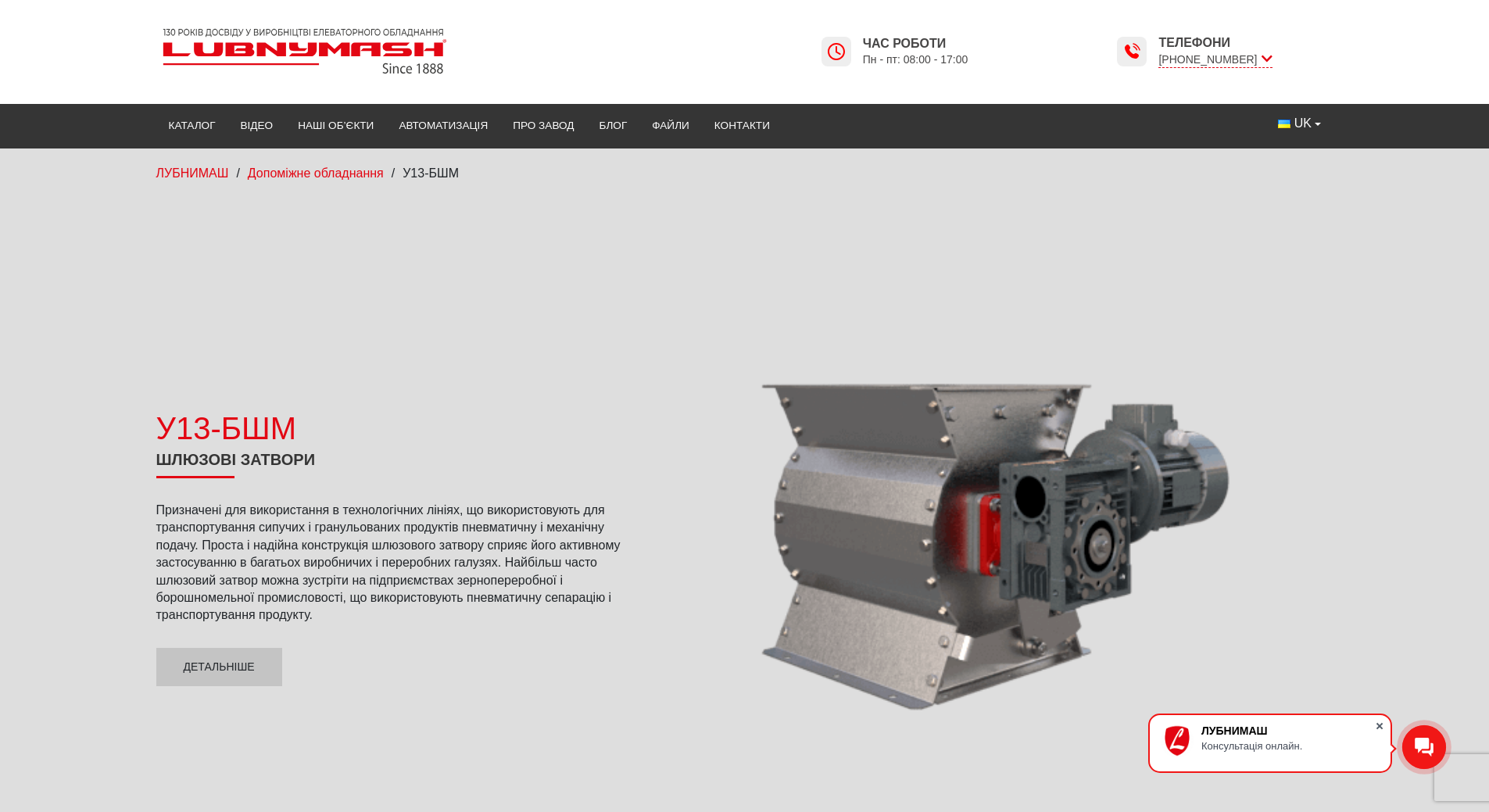
click at [1380, 727] on span at bounding box center [1379, 725] width 15 height 15
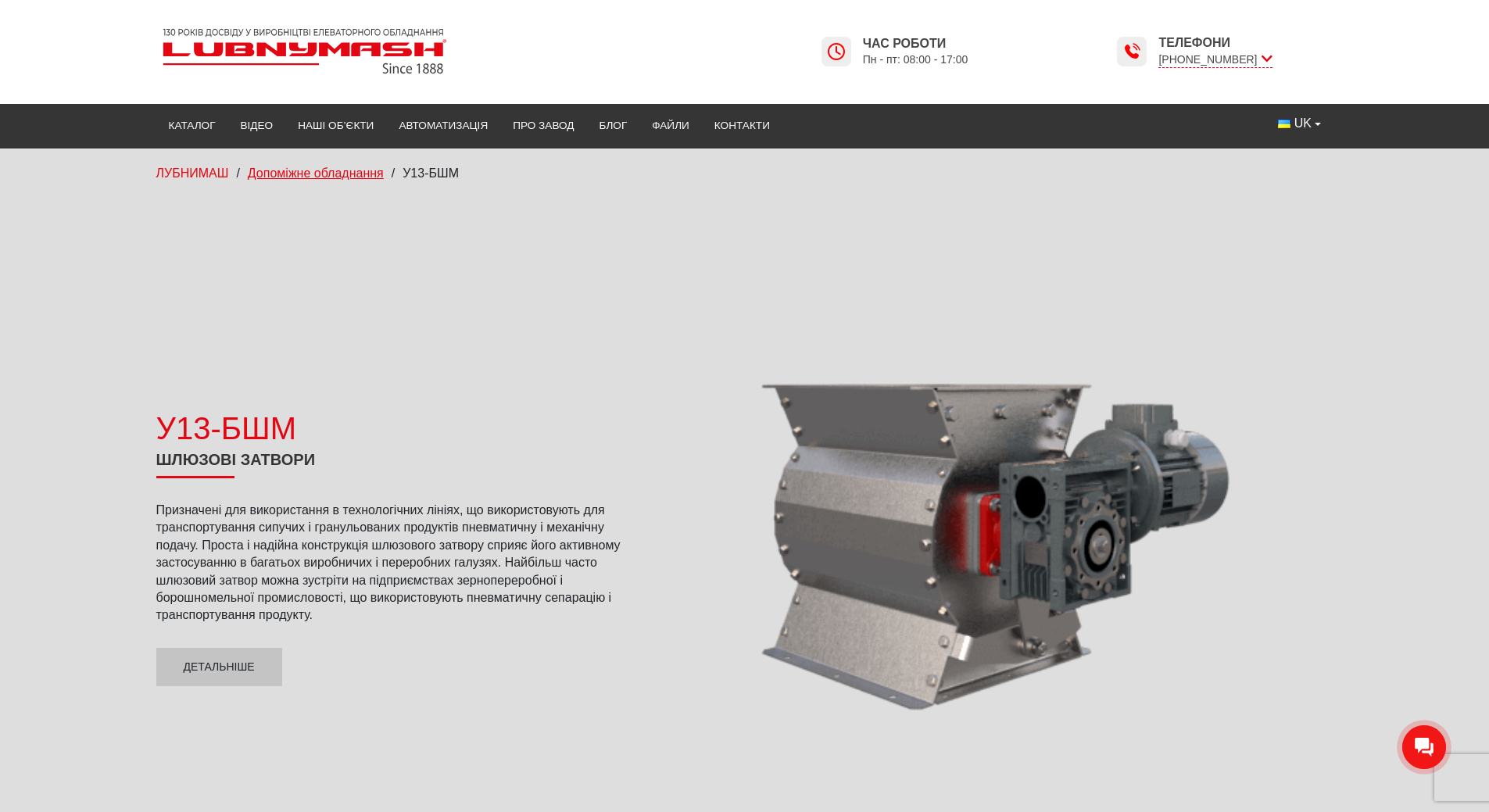
click at [312, 174] on span "Допоміжне обладнання" at bounding box center [315, 173] width 136 height 13
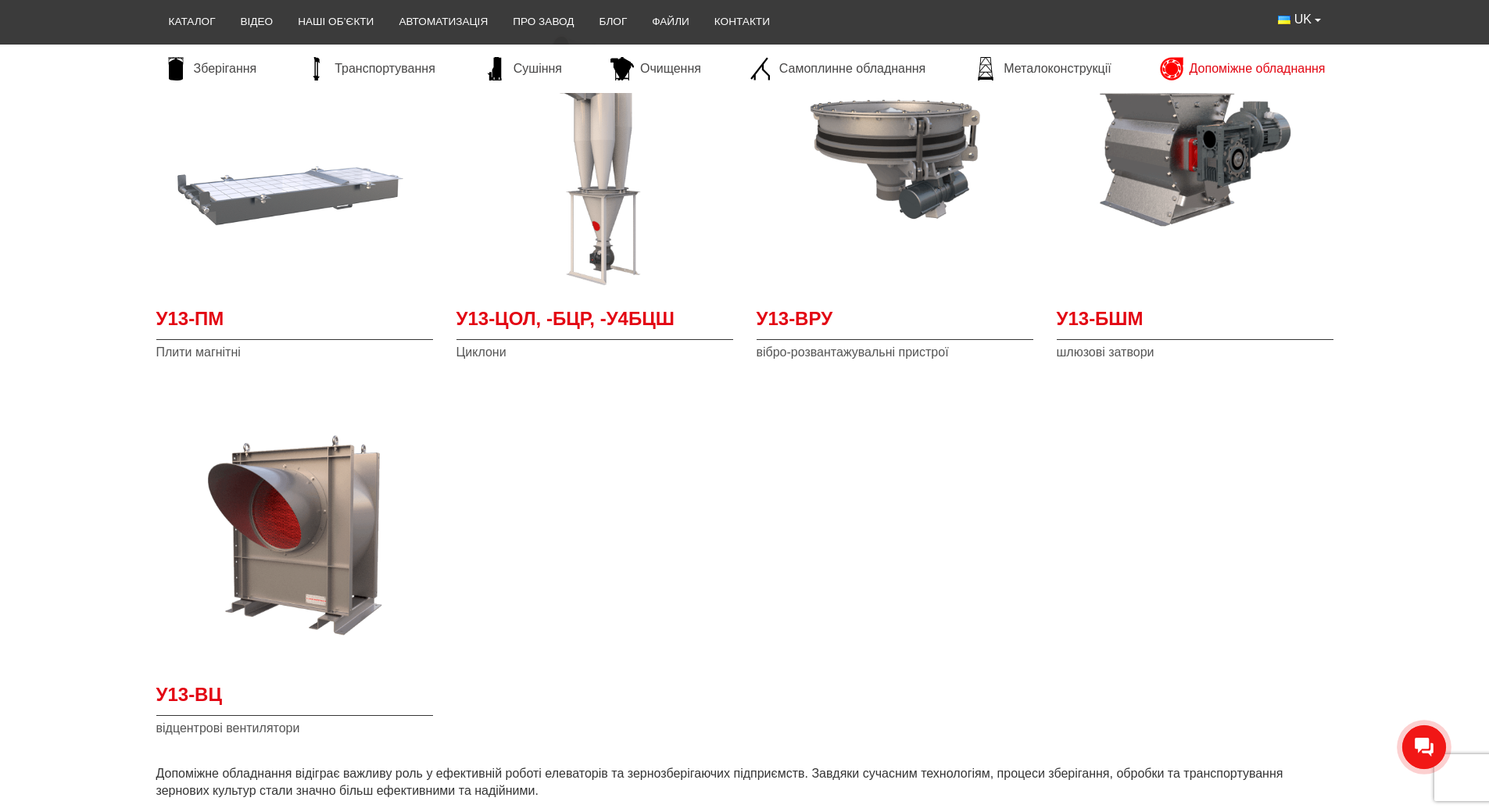
scroll to position [469, 0]
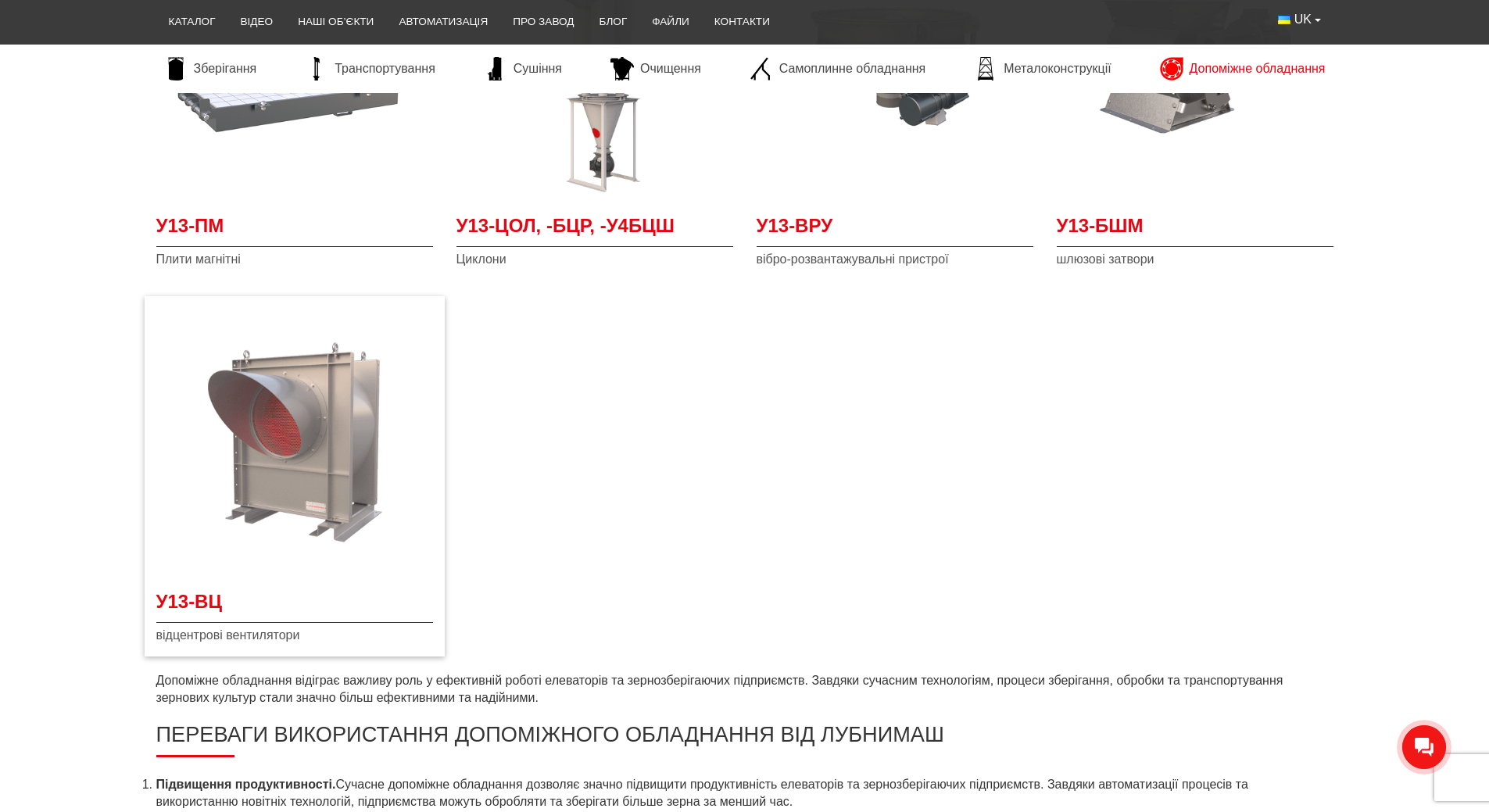
click at [295, 466] on img at bounding box center [295, 442] width 277 height 276
